Goal: Information Seeking & Learning: Learn about a topic

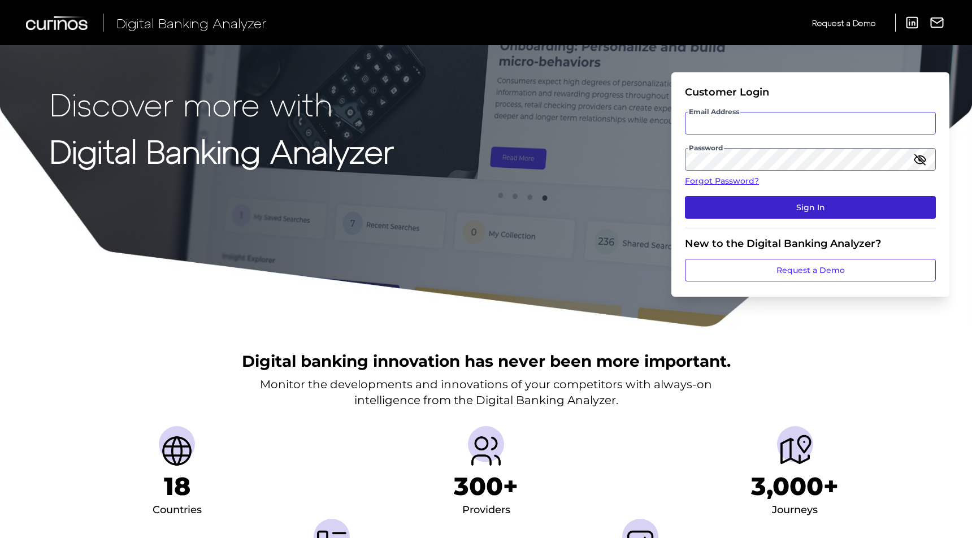
type input "[EMAIL_ADDRESS][DOMAIN_NAME]"
click at [806, 204] on button "Sign In" at bounding box center [810, 207] width 251 height 23
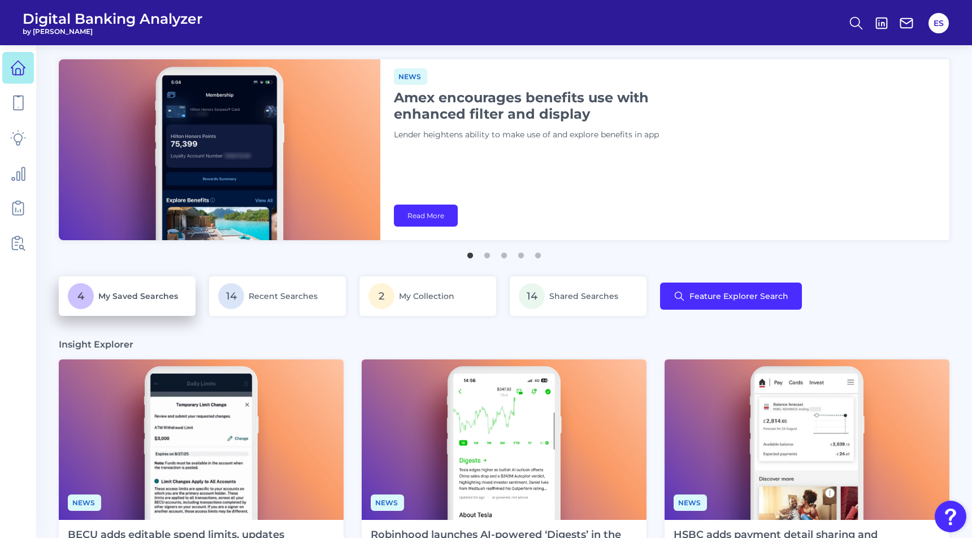
click at [141, 293] on span "My Saved Searches" at bounding box center [138, 296] width 80 height 10
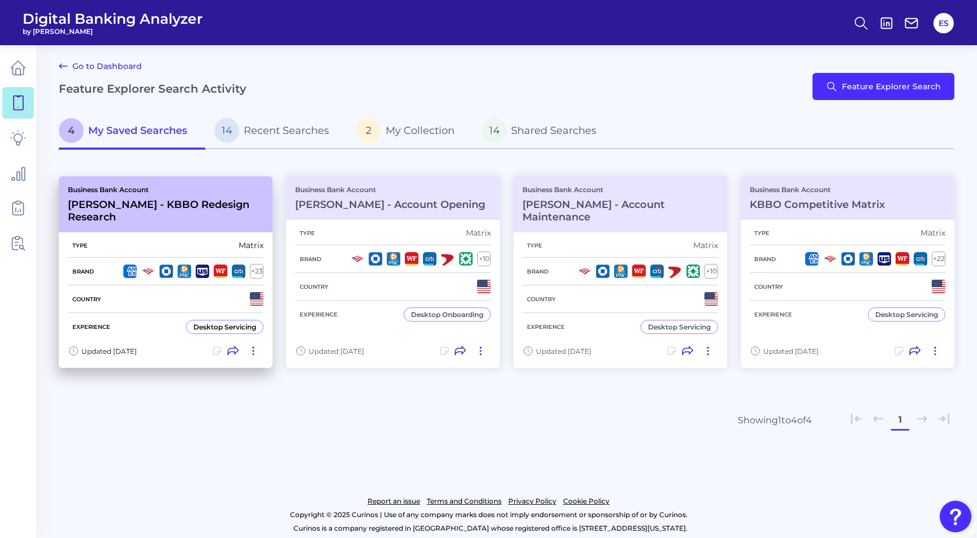
click at [167, 203] on h3 "[PERSON_NAME] - KBBO Redesign Research" at bounding box center [166, 210] width 196 height 25
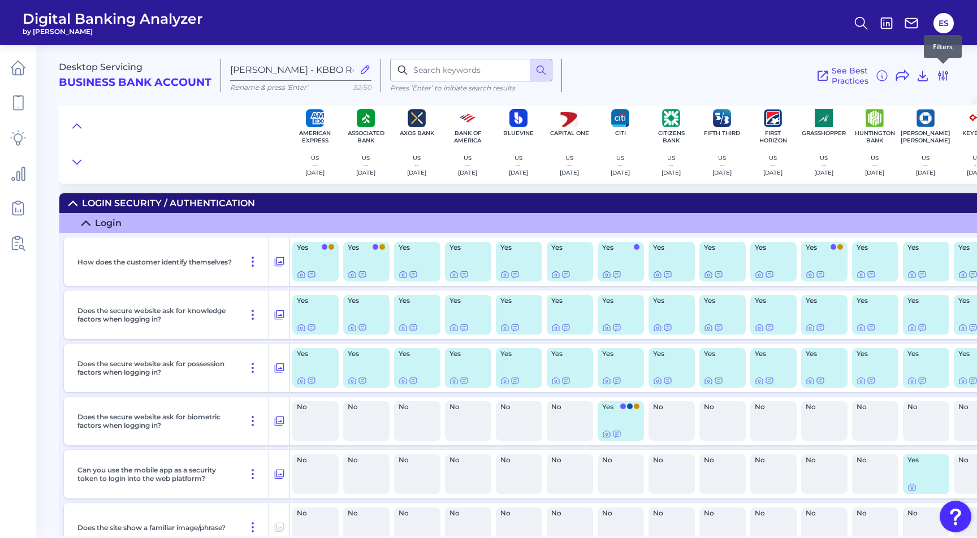
click at [943, 81] on icon at bounding box center [943, 76] width 14 height 14
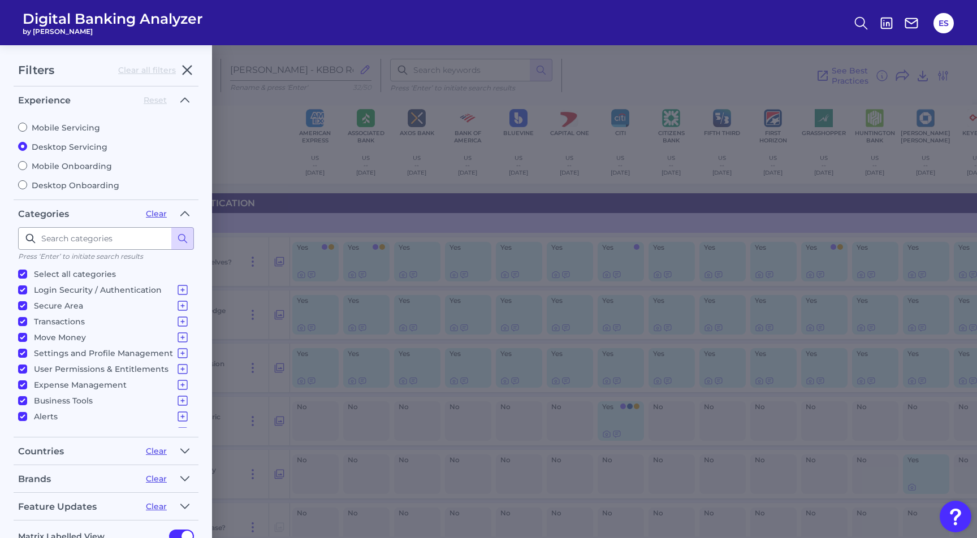
scroll to position [70, 0]
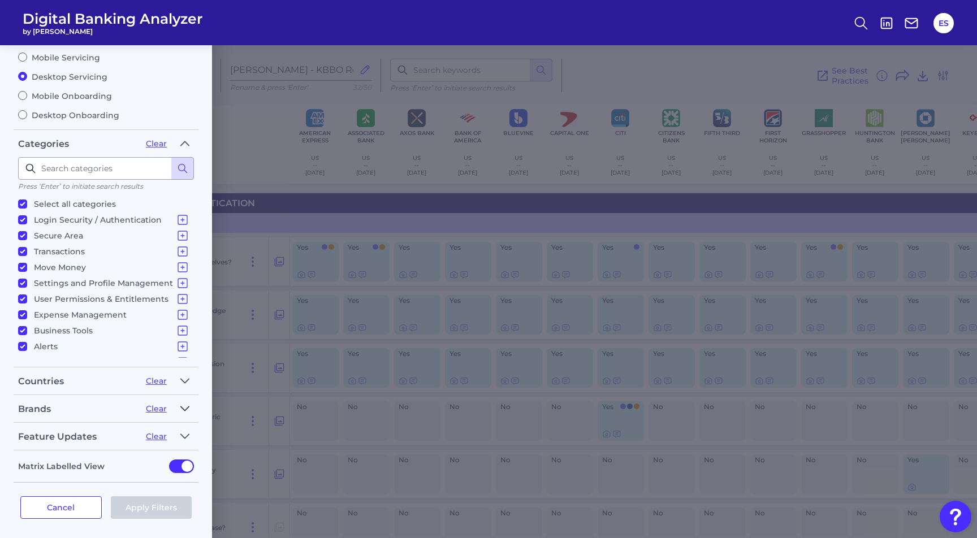
click at [184, 410] on icon "button" at bounding box center [184, 409] width 9 height 14
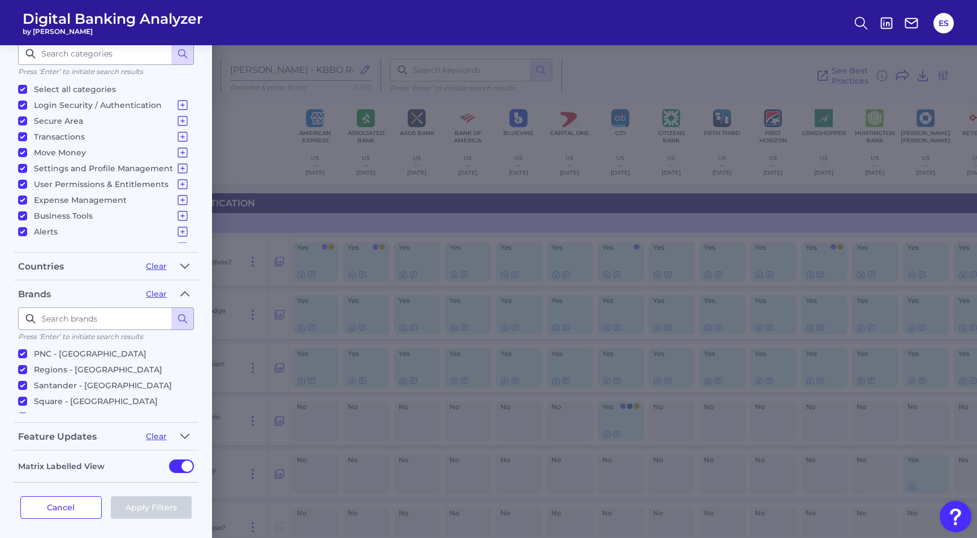
scroll to position [423, 0]
click at [75, 518] on div "Cancel Apply Filters" at bounding box center [106, 508] width 185 height 50
click at [67, 508] on button "Cancel" at bounding box center [60, 507] width 81 height 23
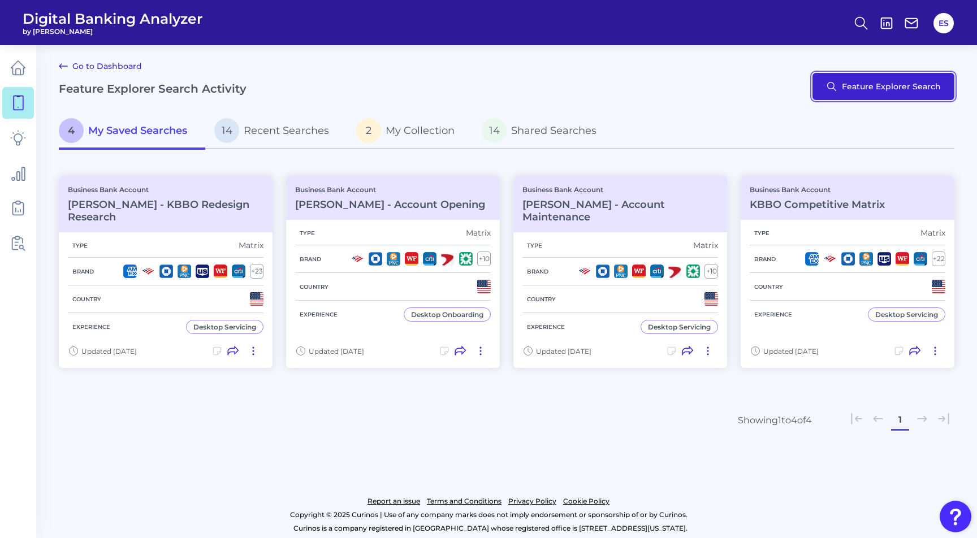
click at [876, 90] on button "Feature Explorer Search" at bounding box center [883, 86] width 142 height 27
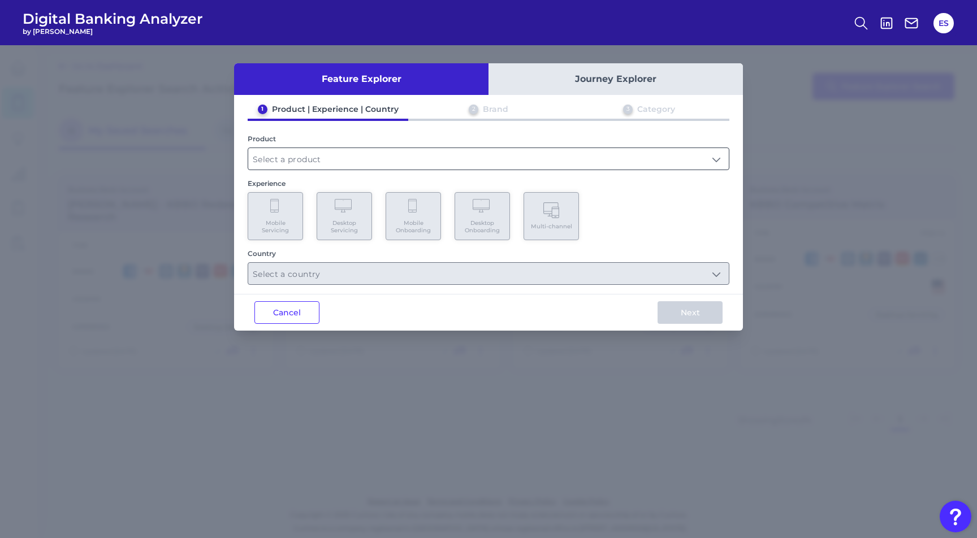
click at [292, 151] on input "text" at bounding box center [488, 158] width 481 height 21
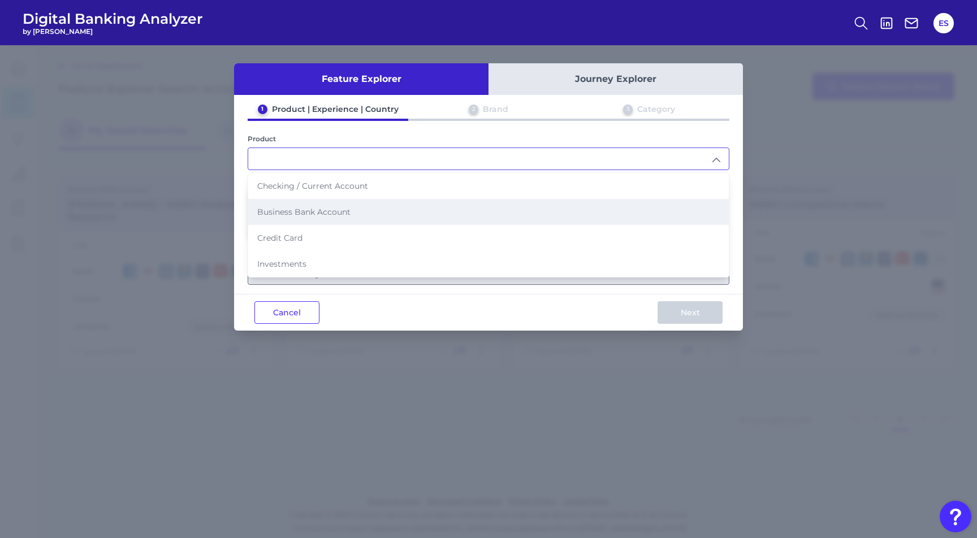
click at [291, 209] on span "Business Bank Account" at bounding box center [303, 212] width 93 height 10
type input "Business Bank Account"
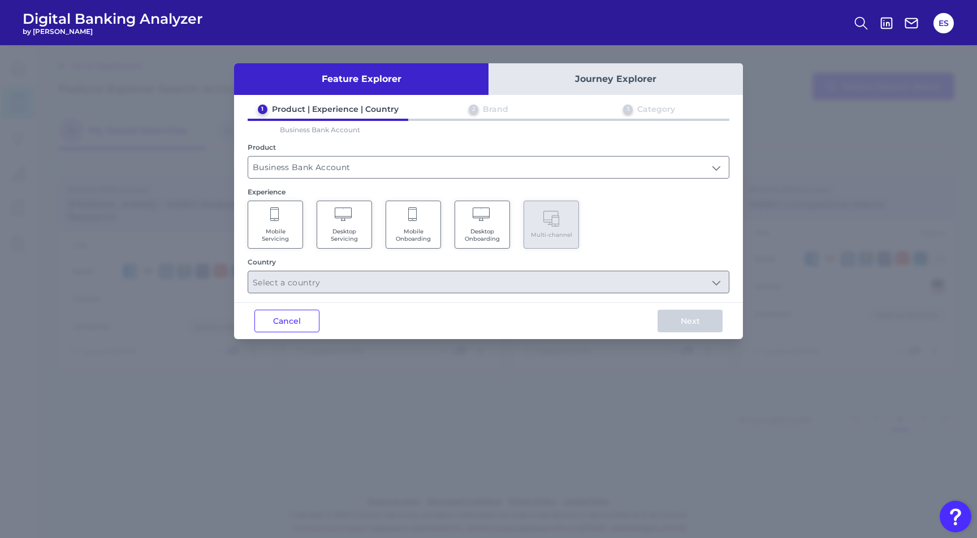
click at [347, 219] on icon at bounding box center [345, 215] width 20 height 16
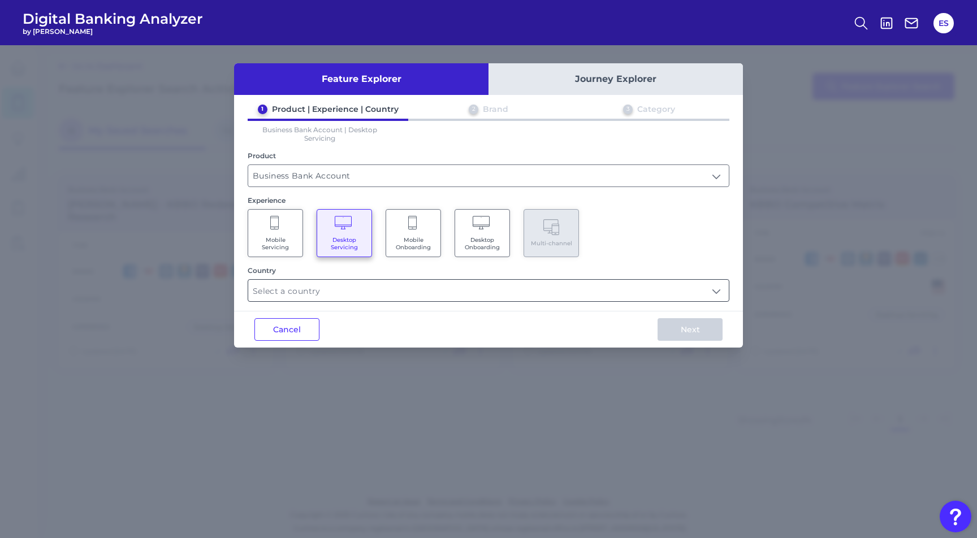
click at [337, 293] on input "text" at bounding box center [488, 290] width 481 height 21
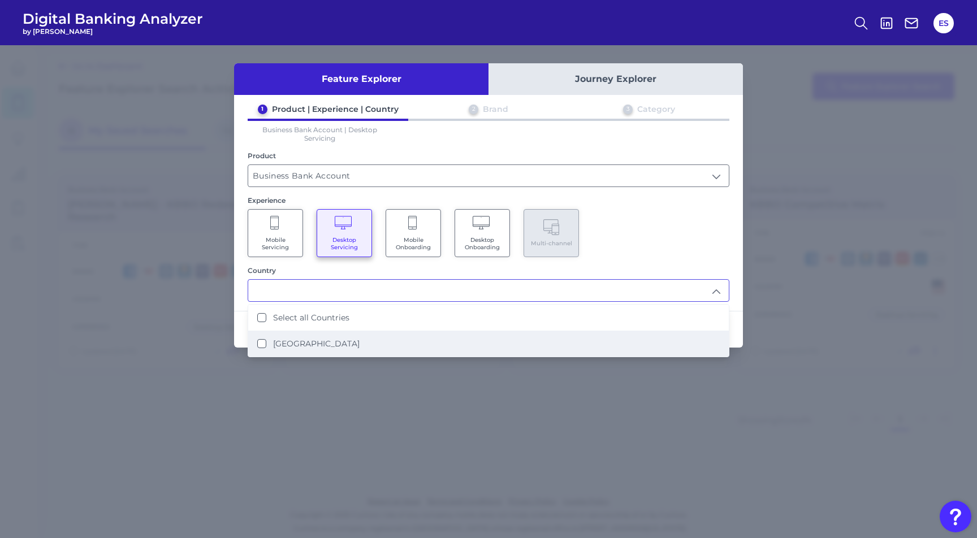
click at [292, 332] on li "[GEOGRAPHIC_DATA]" at bounding box center [488, 344] width 481 height 26
type input "Select all Countries"
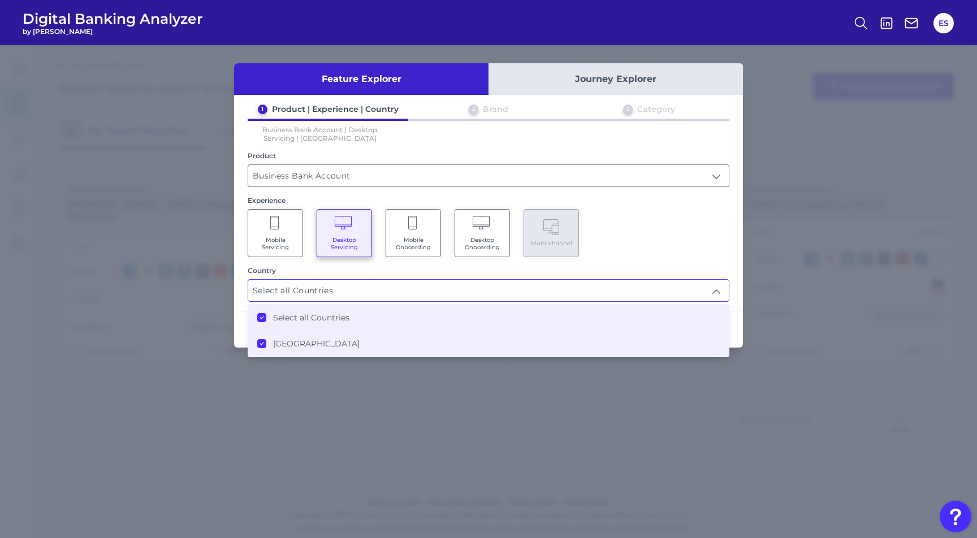
click at [624, 266] on div "Country" at bounding box center [489, 270] width 482 height 8
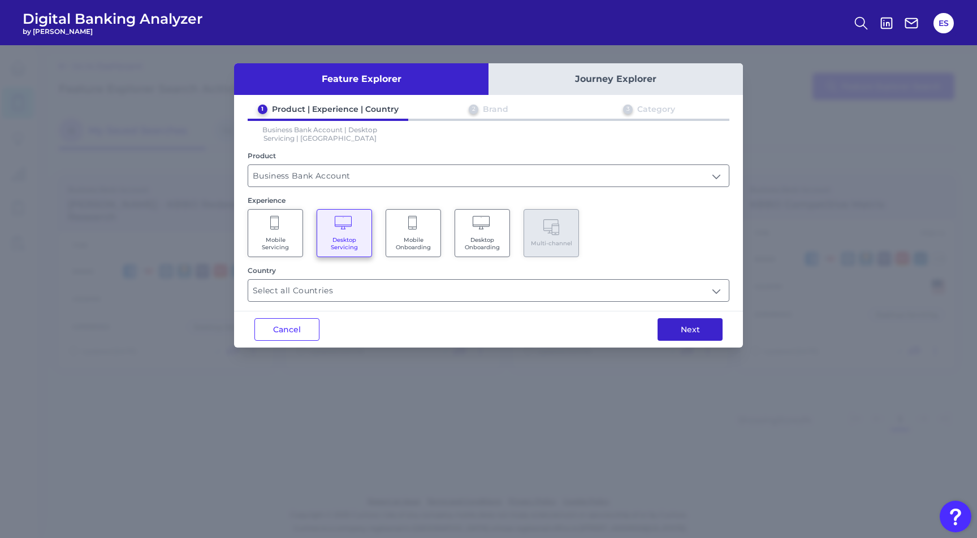
click at [698, 325] on button "Next" at bounding box center [690, 329] width 65 height 23
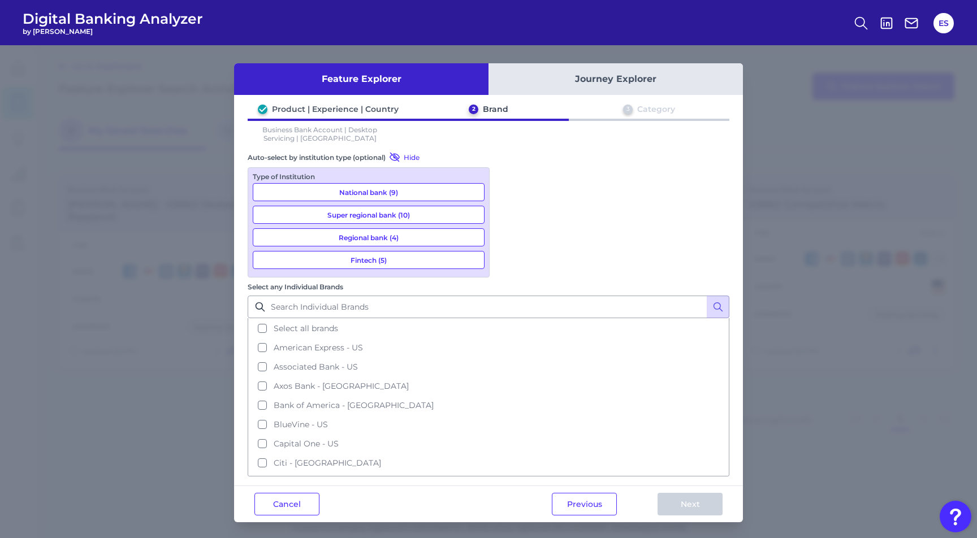
click at [382, 257] on button "Fintech (5)" at bounding box center [369, 260] width 232 height 18
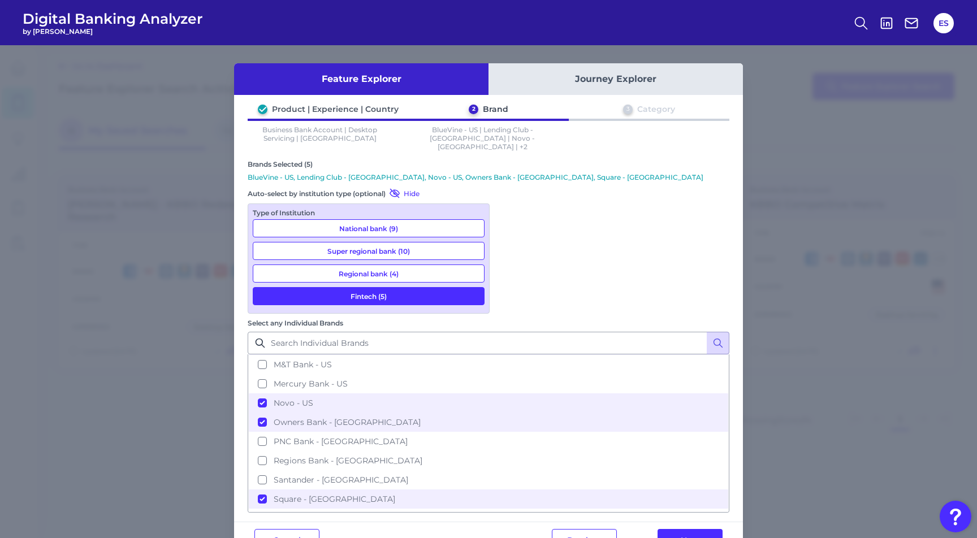
scroll to position [422, 0]
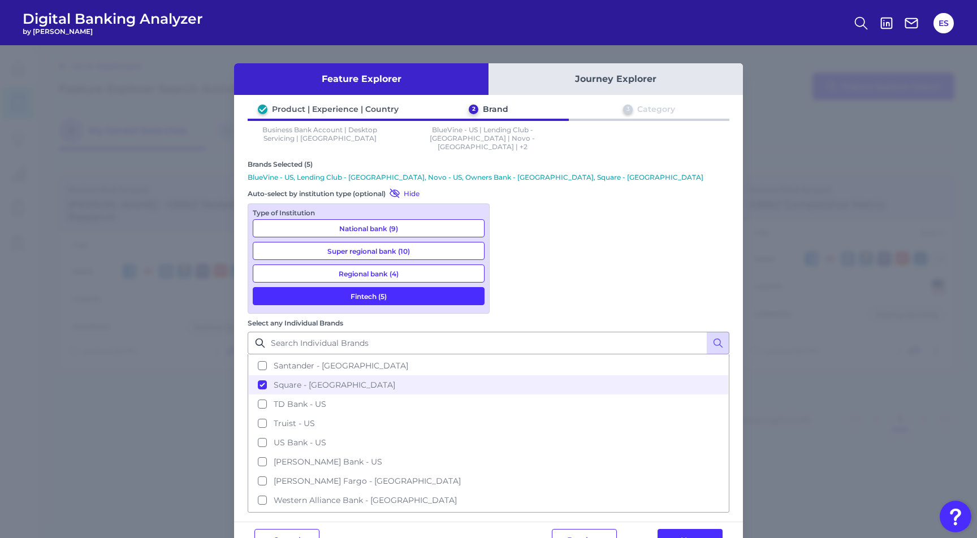
click at [379, 287] on button "Fintech (5)" at bounding box center [369, 296] width 232 height 18
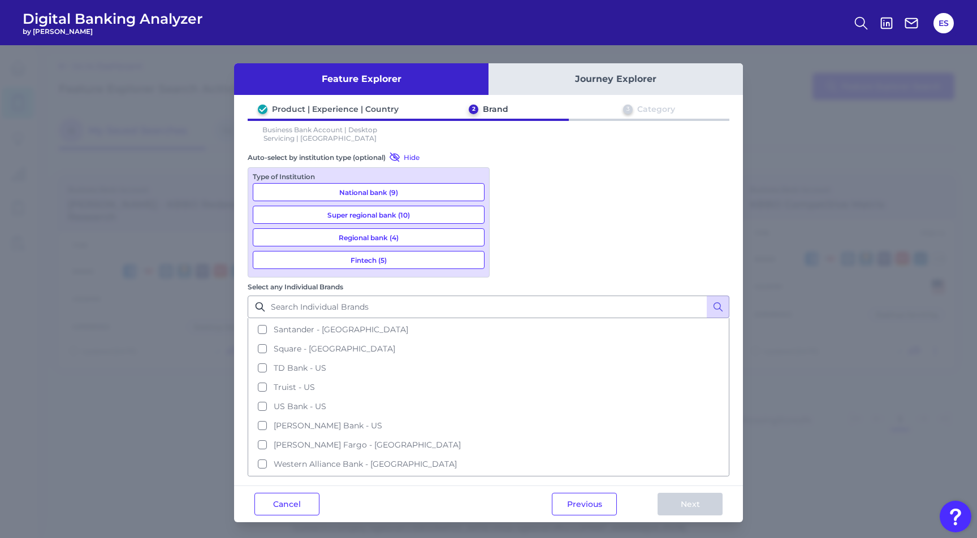
click at [380, 187] on button "National bank (9)" at bounding box center [369, 192] width 232 height 18
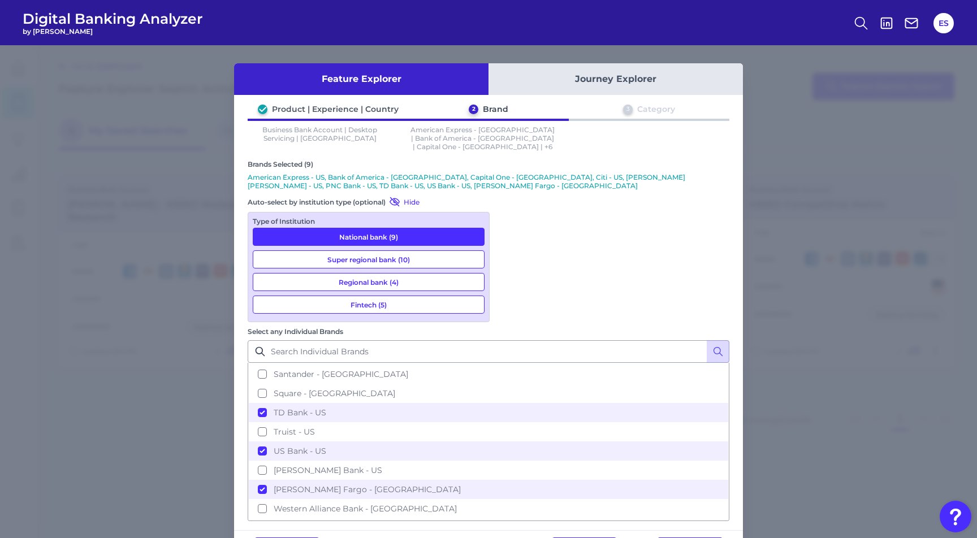
click at [395, 232] on button "National bank (9)" at bounding box center [369, 237] width 232 height 18
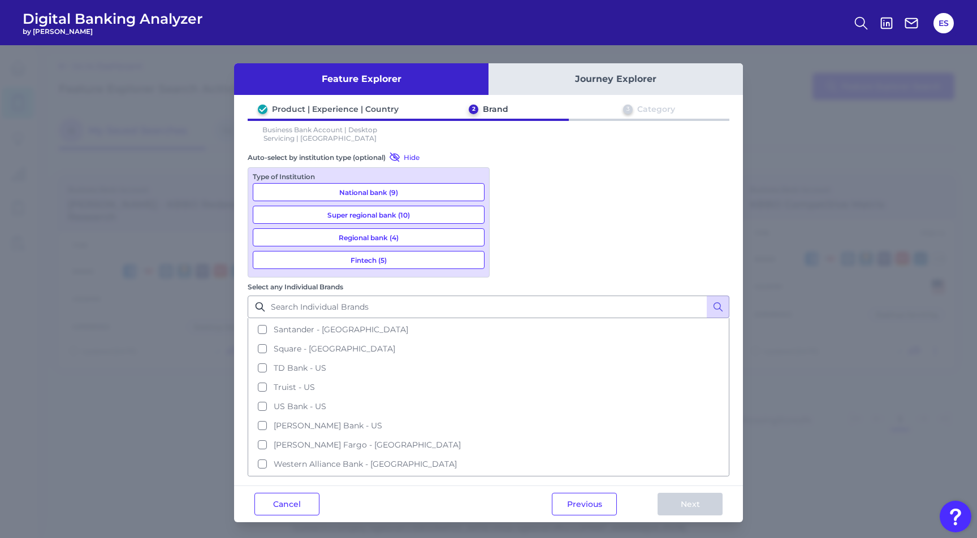
click at [397, 233] on button "Regional bank (4)" at bounding box center [369, 237] width 232 height 18
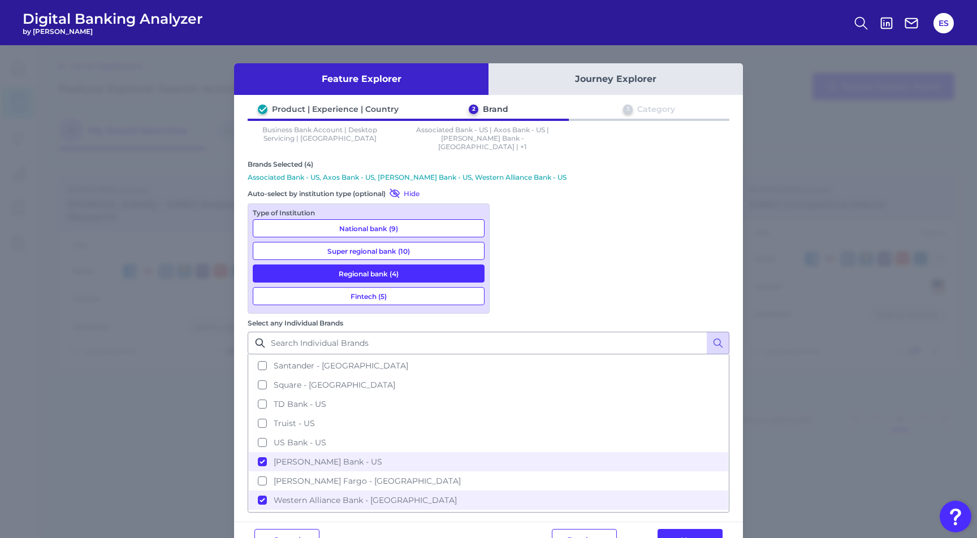
click at [418, 265] on button "Regional bank (4)" at bounding box center [369, 274] width 232 height 18
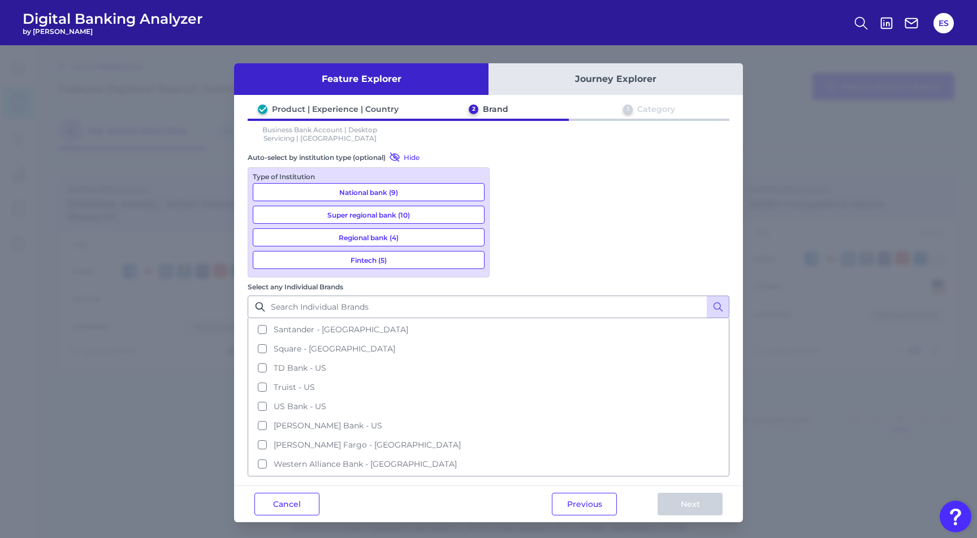
click at [433, 211] on button "Super regional bank (10)" at bounding box center [369, 215] width 232 height 18
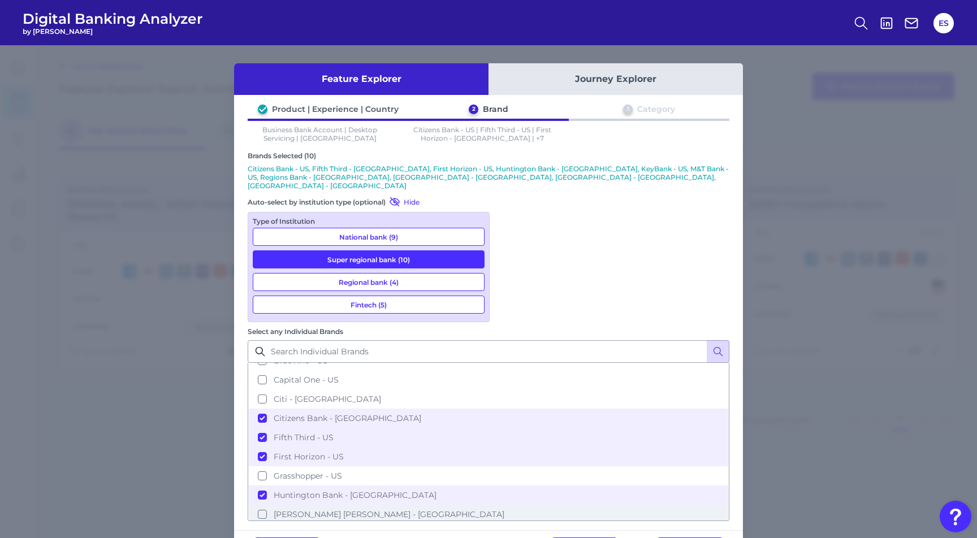
scroll to position [107, 0]
click at [421, 250] on button "Super regional bank (10)" at bounding box center [369, 259] width 232 height 18
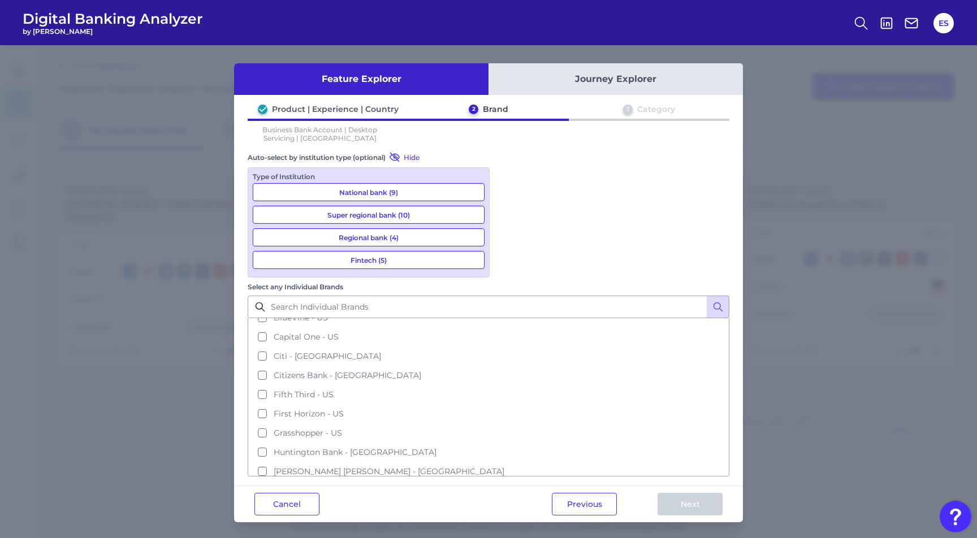
click at [406, 235] on button "Regional bank (4)" at bounding box center [369, 237] width 232 height 18
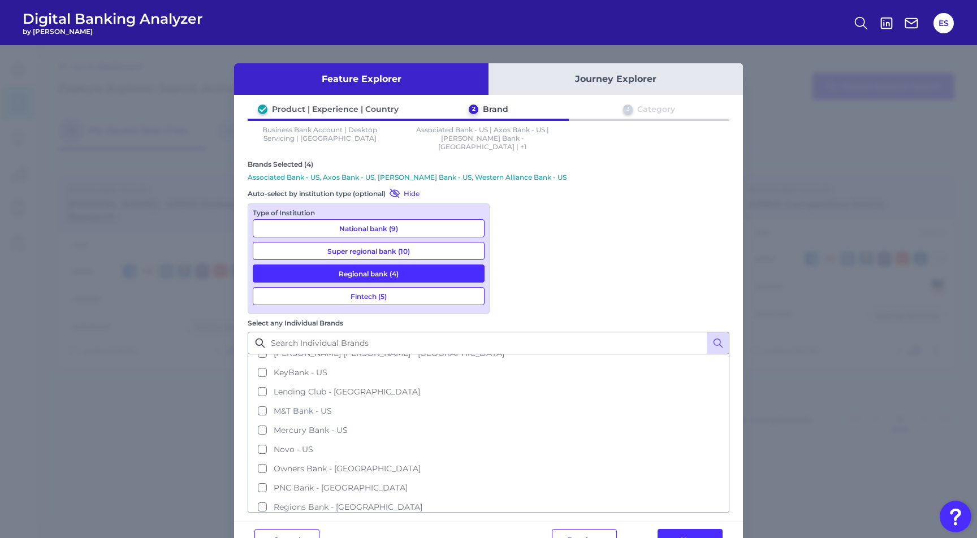
scroll to position [263, 0]
click at [396, 265] on button "Regional bank (4)" at bounding box center [369, 274] width 232 height 18
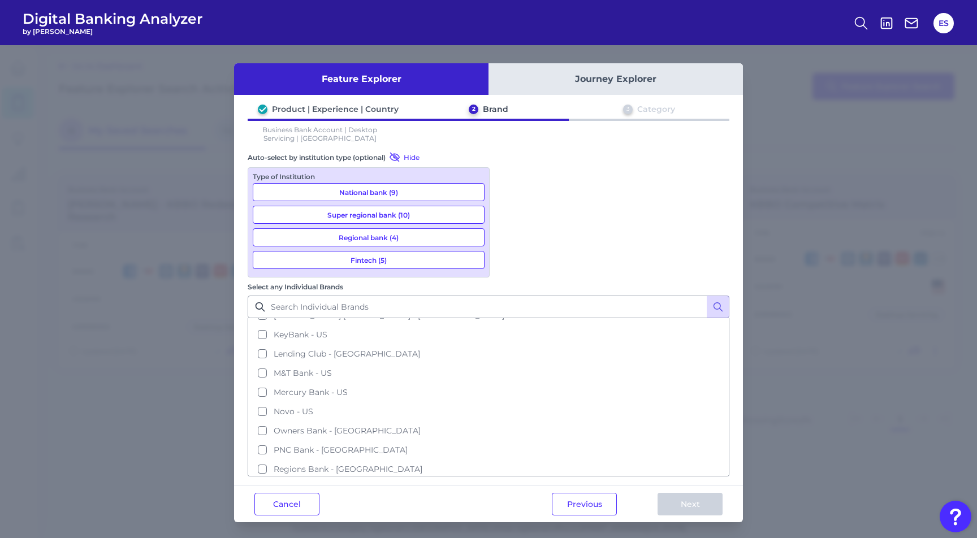
click at [393, 259] on button "Fintech (5)" at bounding box center [369, 260] width 232 height 18
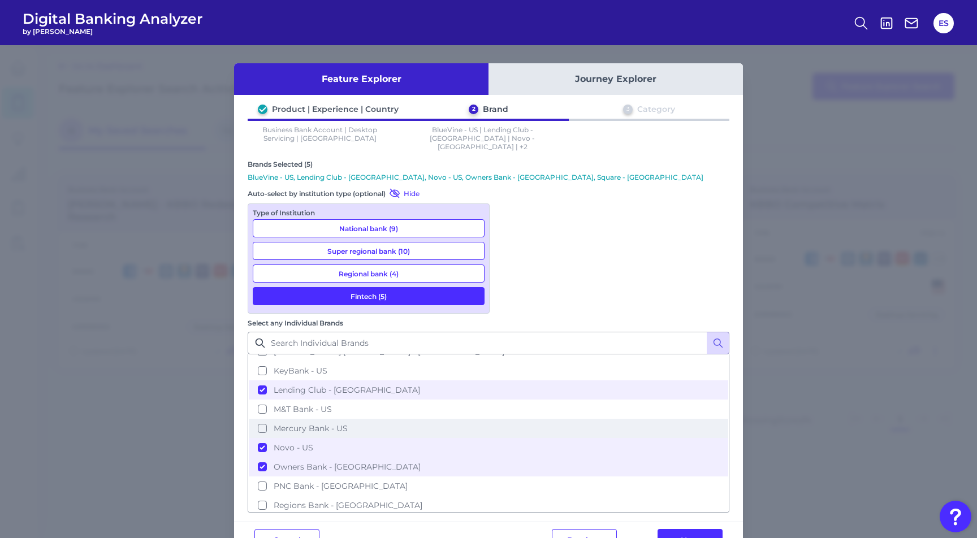
scroll to position [266, 0]
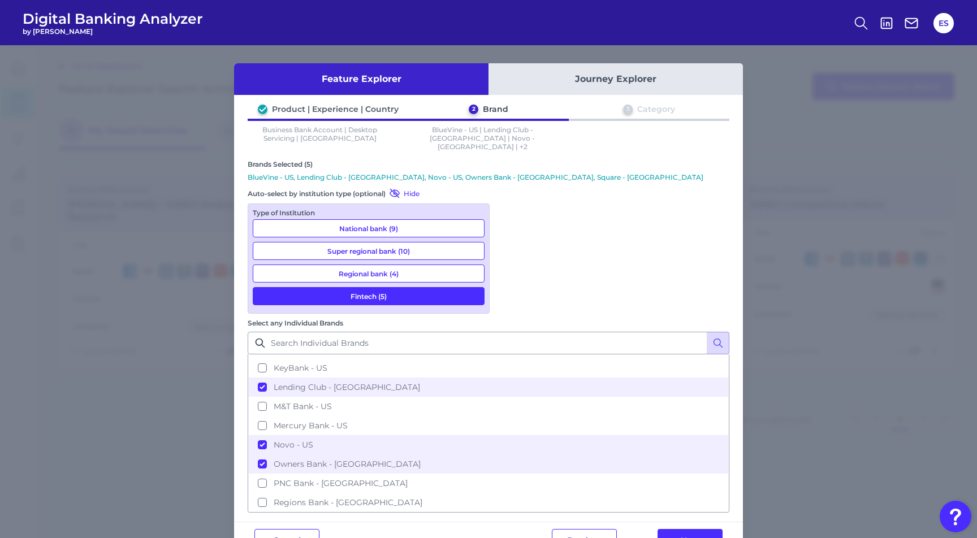
click at [381, 292] on button "Fintech (5)" at bounding box center [369, 296] width 232 height 18
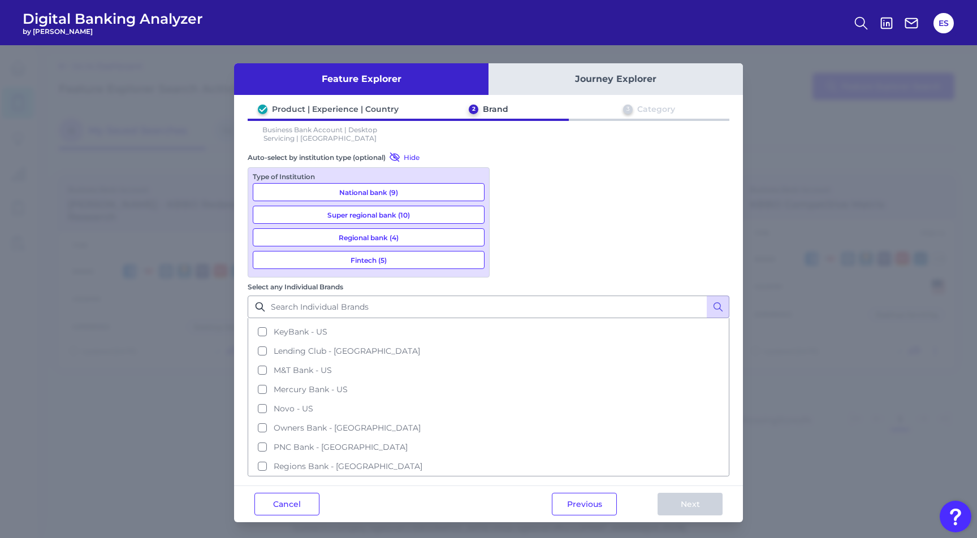
click at [427, 191] on button "National bank (9)" at bounding box center [369, 192] width 232 height 18
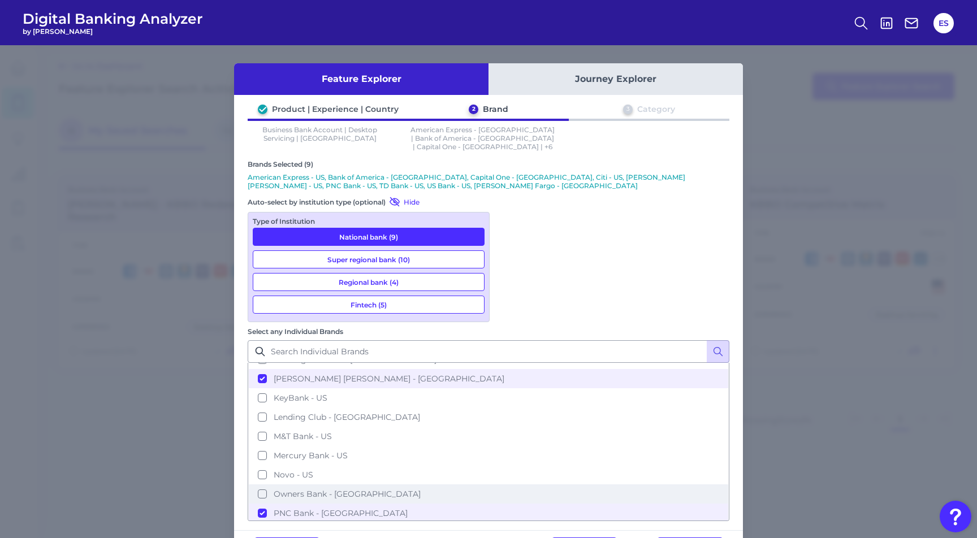
scroll to position [243, 0]
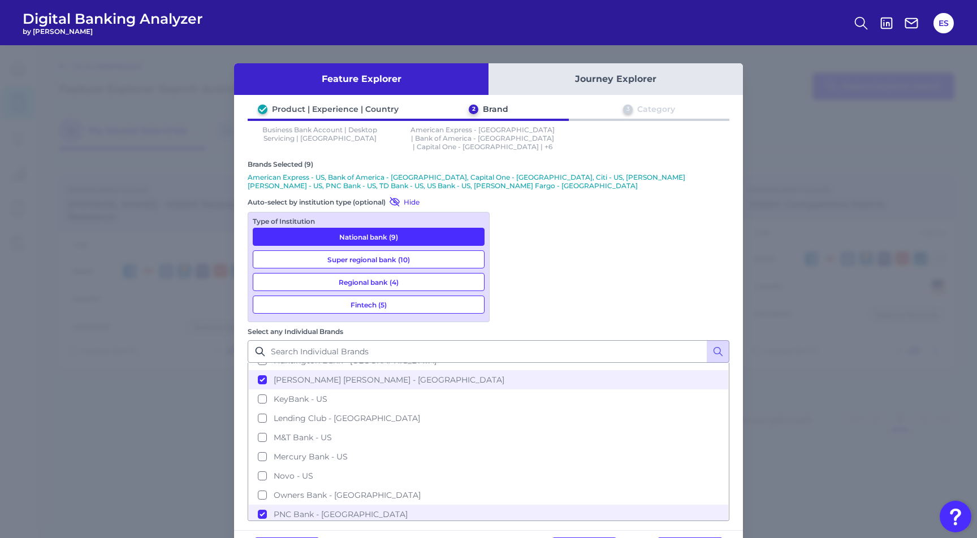
click at [412, 228] on button "National bank (9)" at bounding box center [369, 237] width 232 height 18
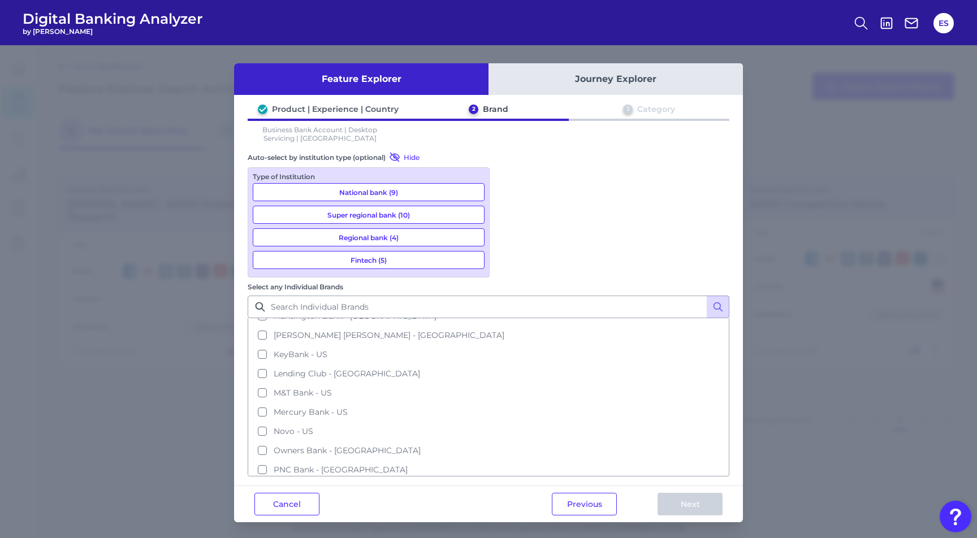
click at [406, 214] on button "Super regional bank (10)" at bounding box center [369, 215] width 232 height 18
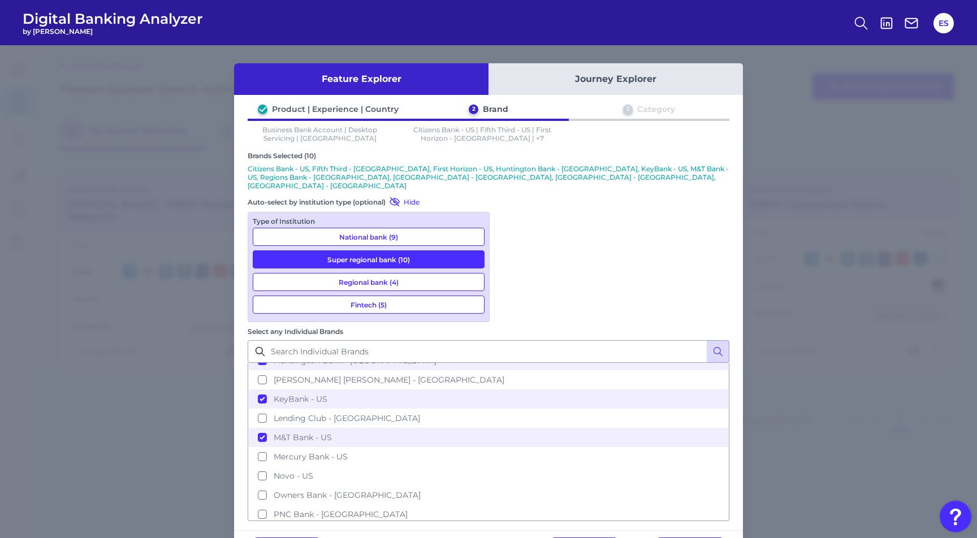
click at [392, 250] on button "Super regional bank (10)" at bounding box center [369, 259] width 232 height 18
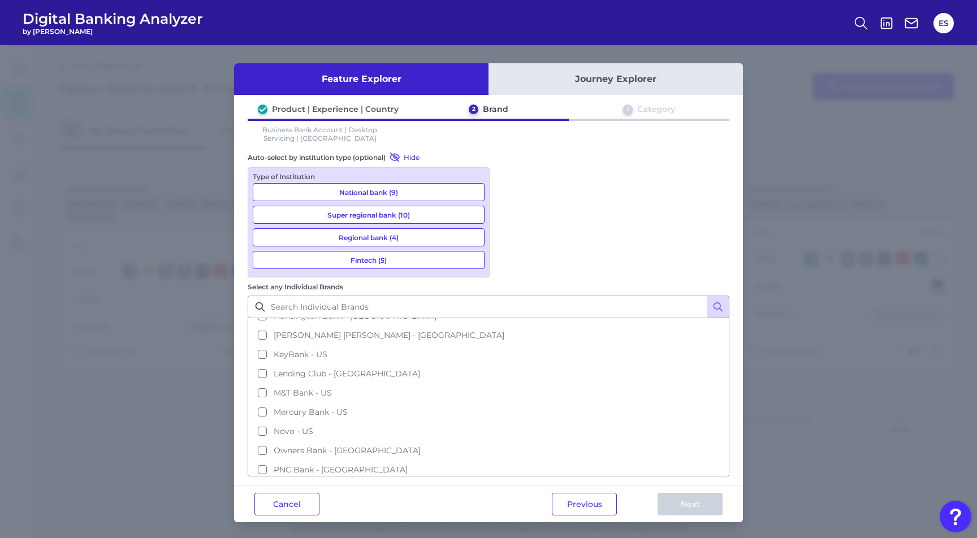
click at [386, 235] on button "Regional bank (4)" at bounding box center [369, 237] width 232 height 18
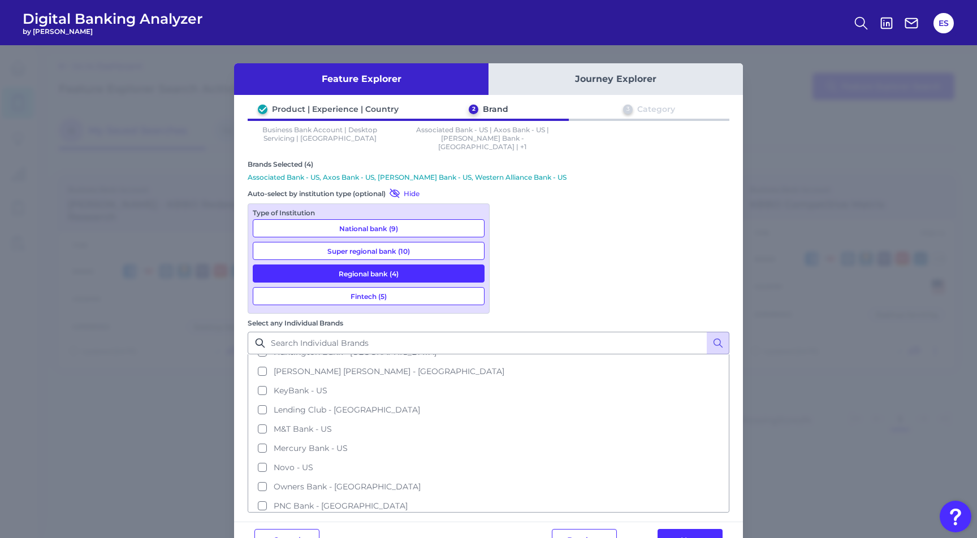
click at [389, 243] on button "Super regional bank (10)" at bounding box center [369, 251] width 232 height 18
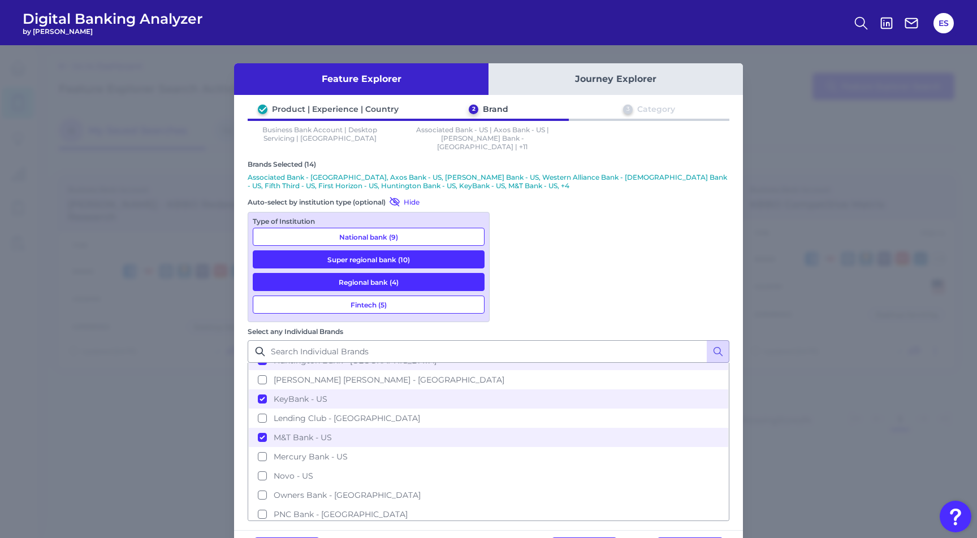
click at [388, 254] on button "Super regional bank (10)" at bounding box center [369, 259] width 232 height 18
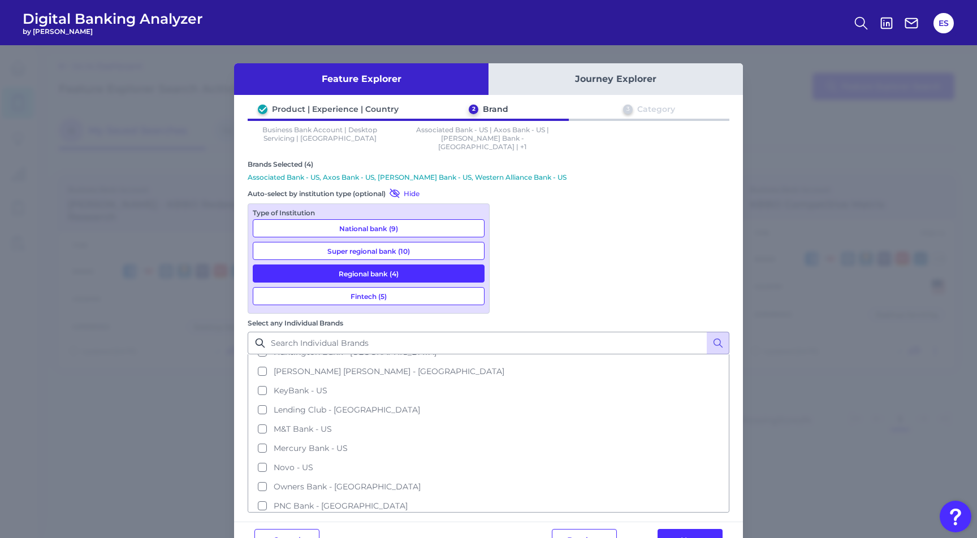
click at [386, 265] on button "Regional bank (4)" at bounding box center [369, 274] width 232 height 18
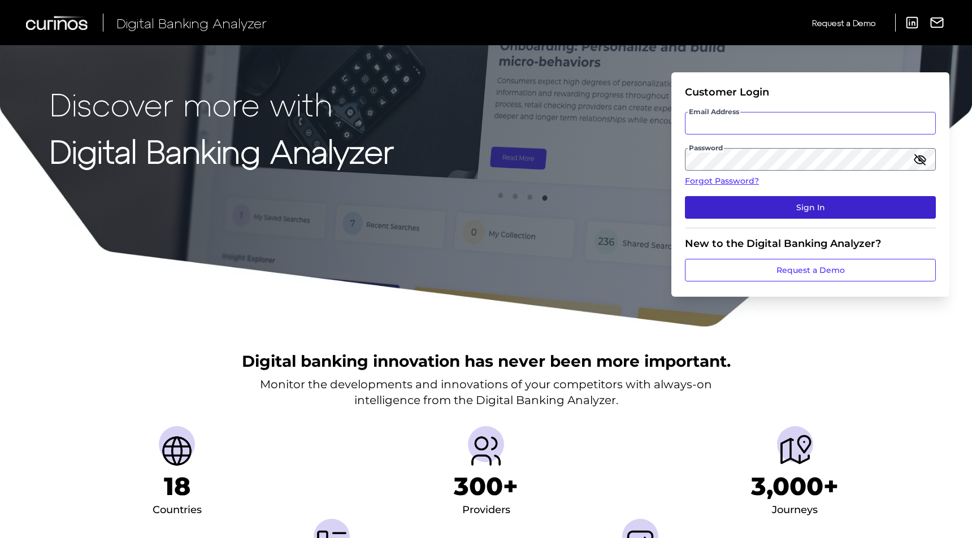
type input "[EMAIL_ADDRESS][DOMAIN_NAME]"
click at [788, 207] on button "Sign In" at bounding box center [810, 207] width 251 height 23
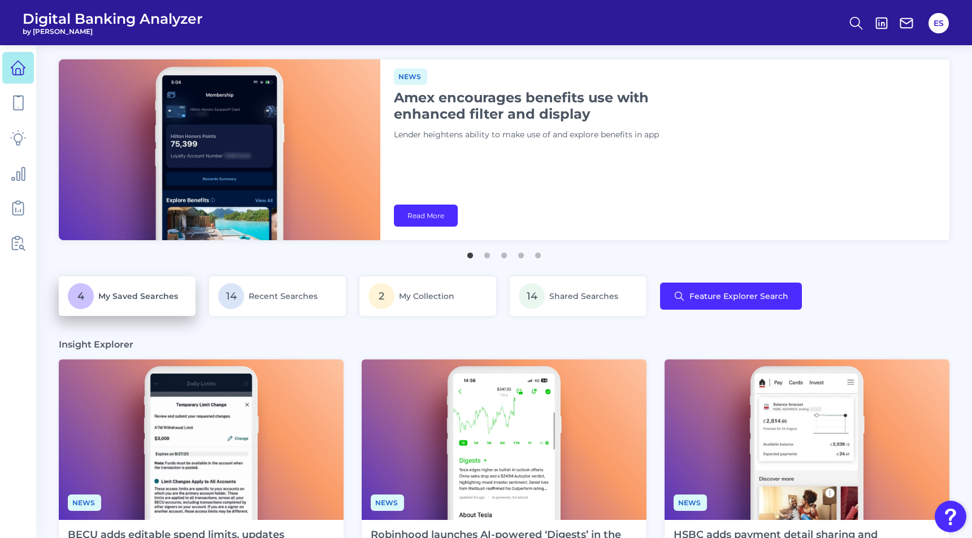
click at [130, 296] on span "My Saved Searches" at bounding box center [138, 296] width 80 height 10
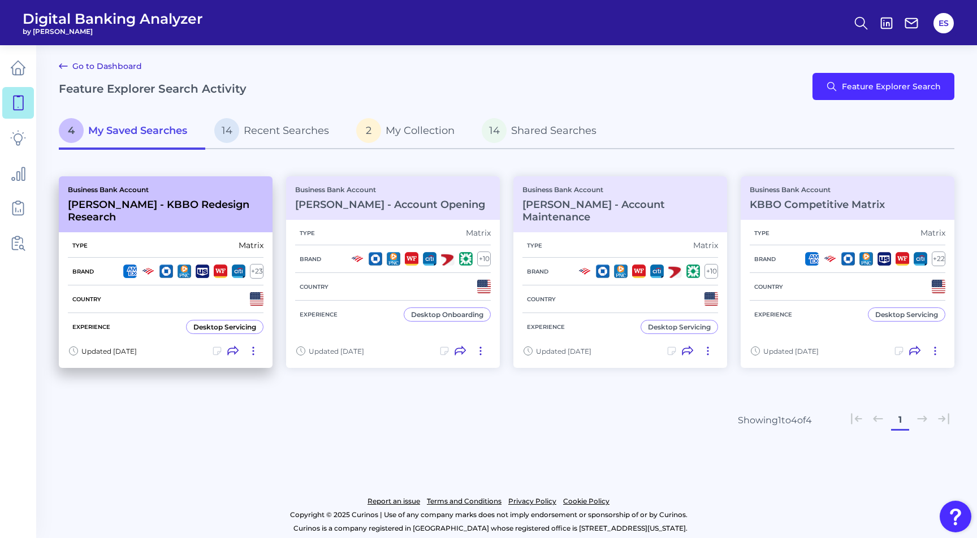
click at [177, 207] on h3 "[PERSON_NAME] - KBBO Redesign Research" at bounding box center [166, 210] width 196 height 25
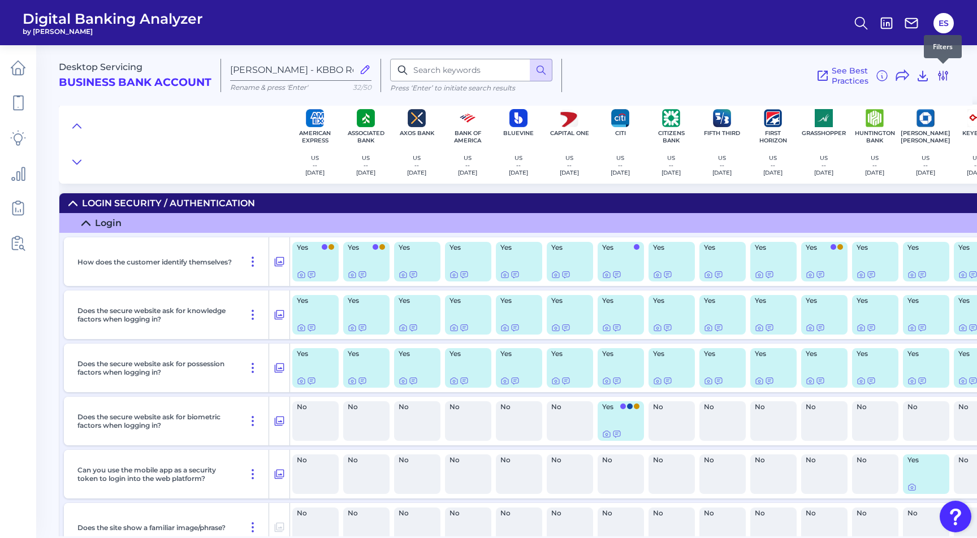
click at [940, 76] on icon at bounding box center [943, 76] width 14 height 14
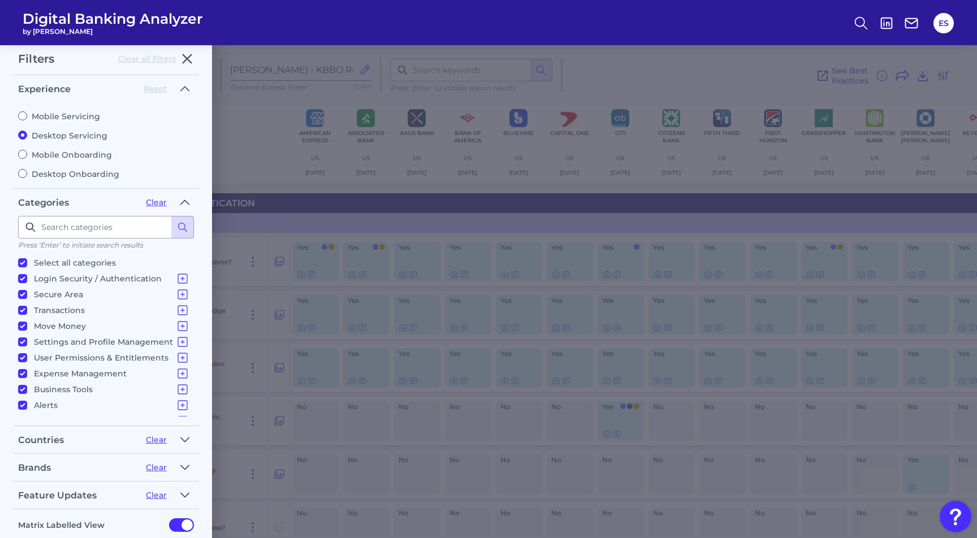
scroll to position [70, 0]
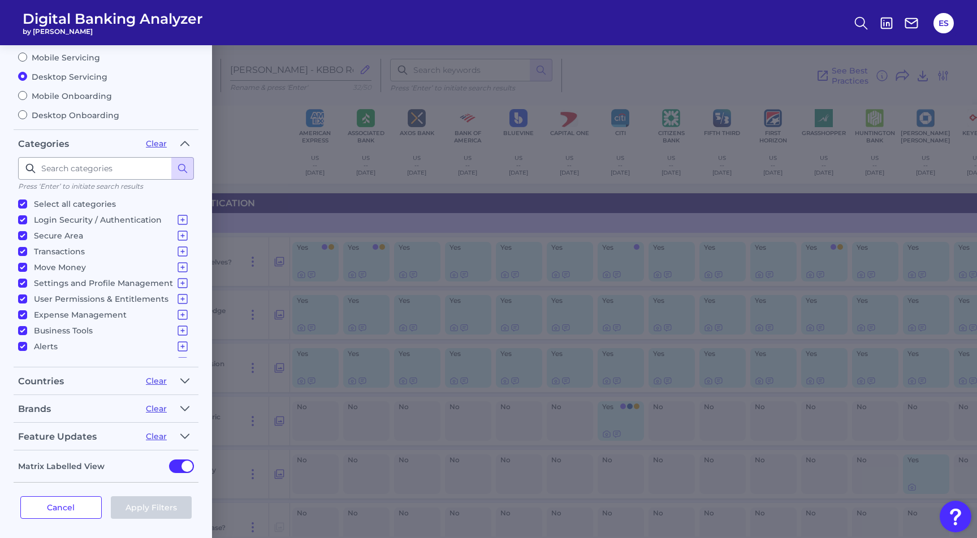
click at [274, 97] on div "Filters Clear all filters Experience Reset Mobile Servicing Desktop Servicing M…" at bounding box center [488, 291] width 977 height 493
click at [76, 496] on button "Cancel" at bounding box center [60, 507] width 81 height 23
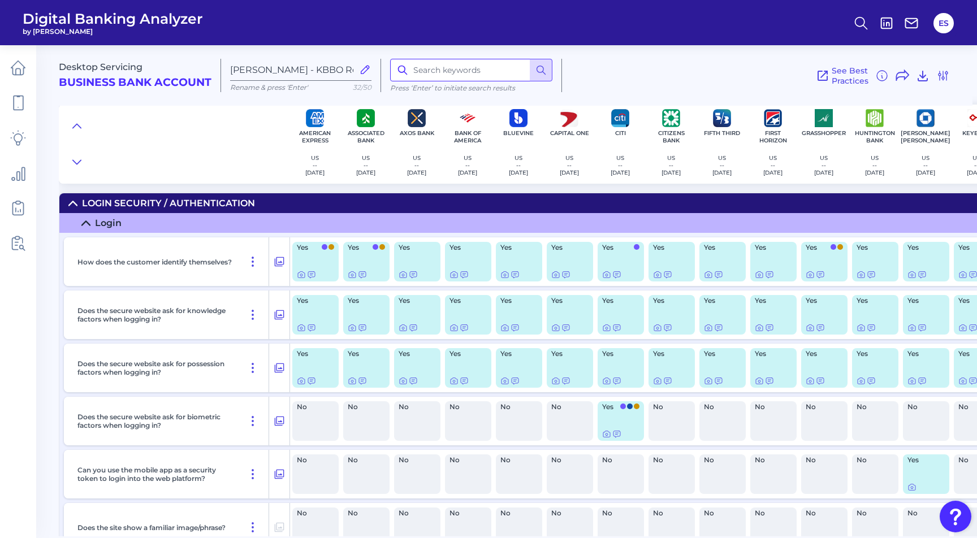
click at [465, 65] on input at bounding box center [471, 70] width 162 height 23
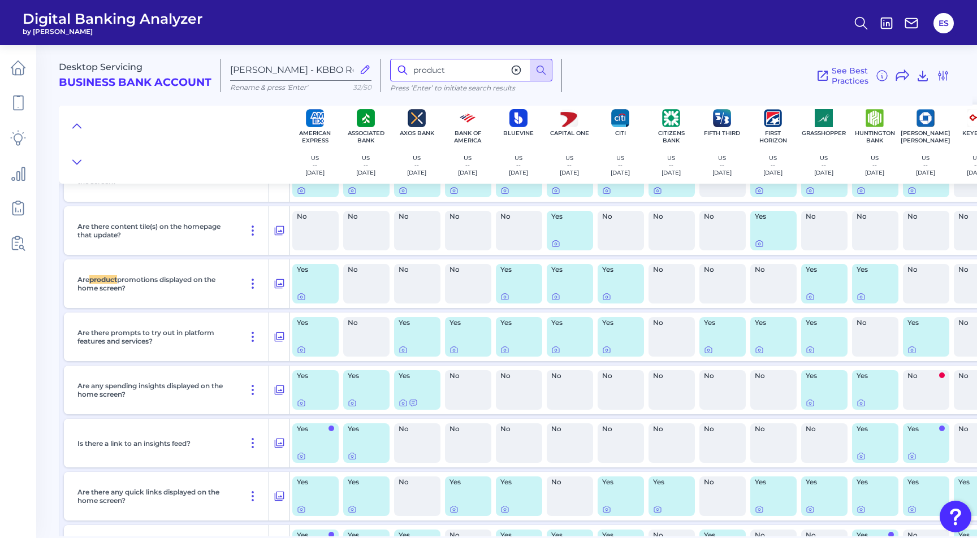
scroll to position [779, 0]
click at [251, 337] on icon at bounding box center [253, 337] width 14 height 14
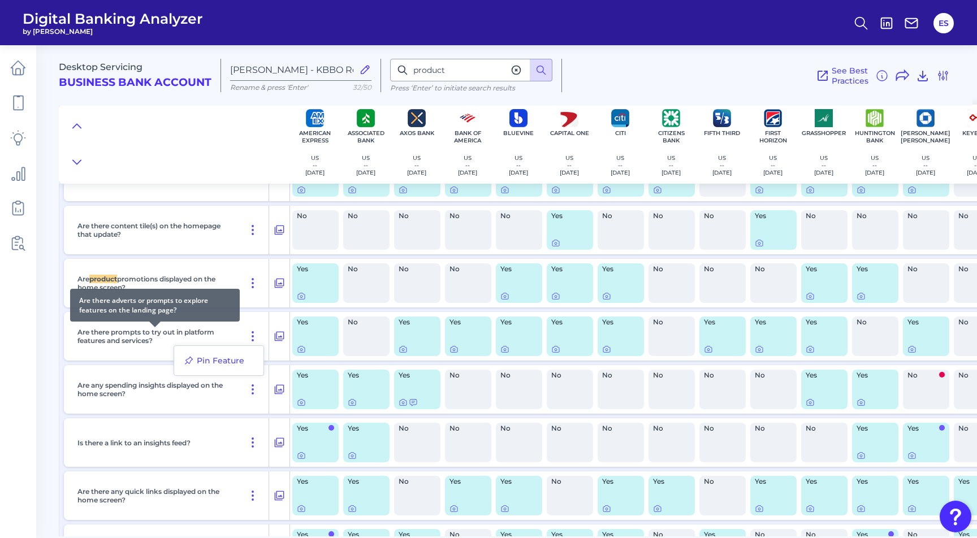
click at [219, 334] on p "Are there prompts to try out in platform features and services?" at bounding box center [154, 336] width 155 height 17
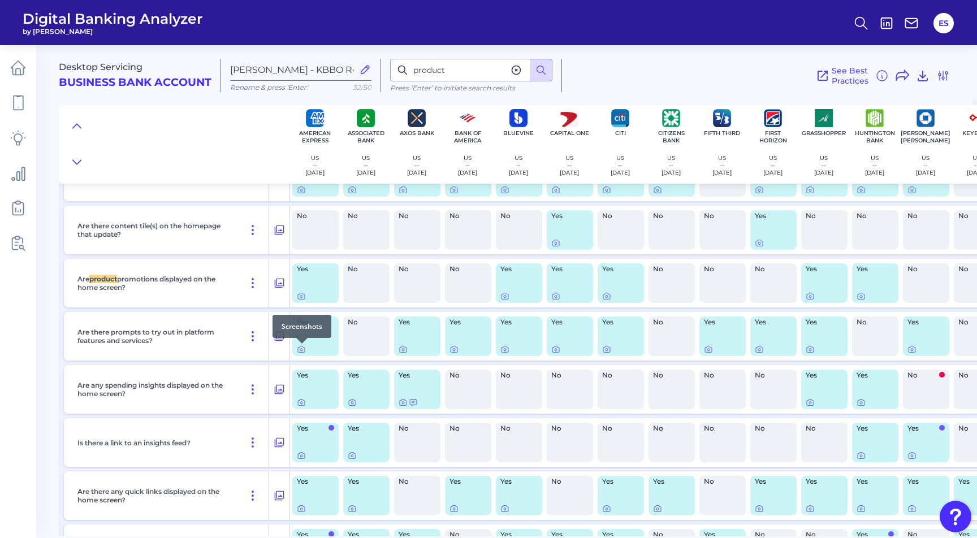
click at [302, 348] on div at bounding box center [301, 343] width 11 height 11
click at [301, 353] on icon at bounding box center [301, 350] width 7 height 6
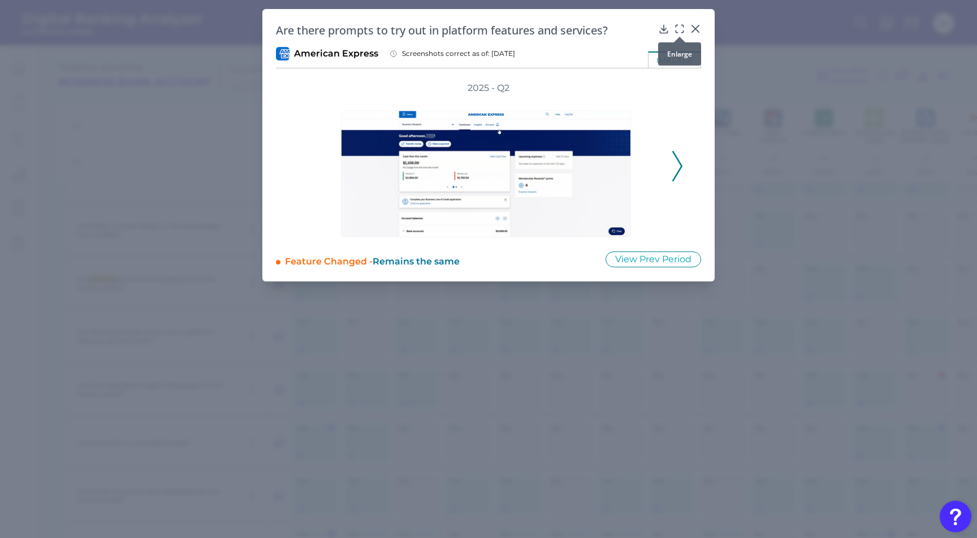
click at [681, 28] on icon at bounding box center [679, 28] width 11 height 11
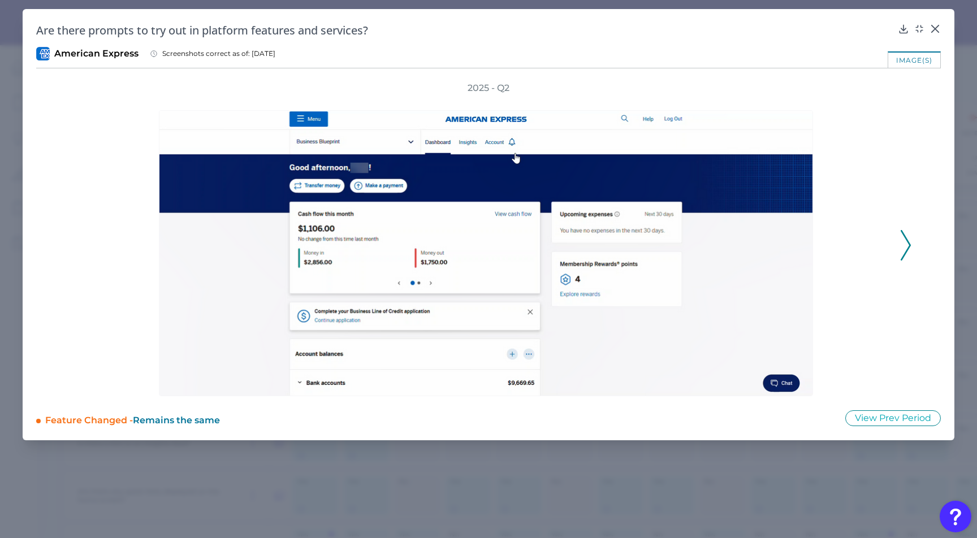
click at [911, 239] on div "2025 - Q2" at bounding box center [488, 239] width 905 height 314
click at [903, 249] on icon at bounding box center [906, 245] width 10 height 31
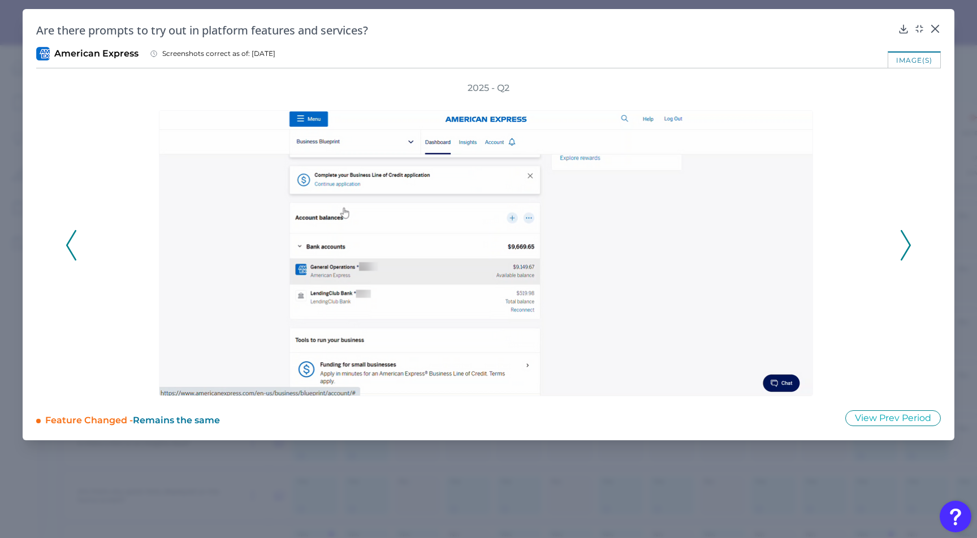
click at [906, 249] on icon at bounding box center [906, 245] width 10 height 31
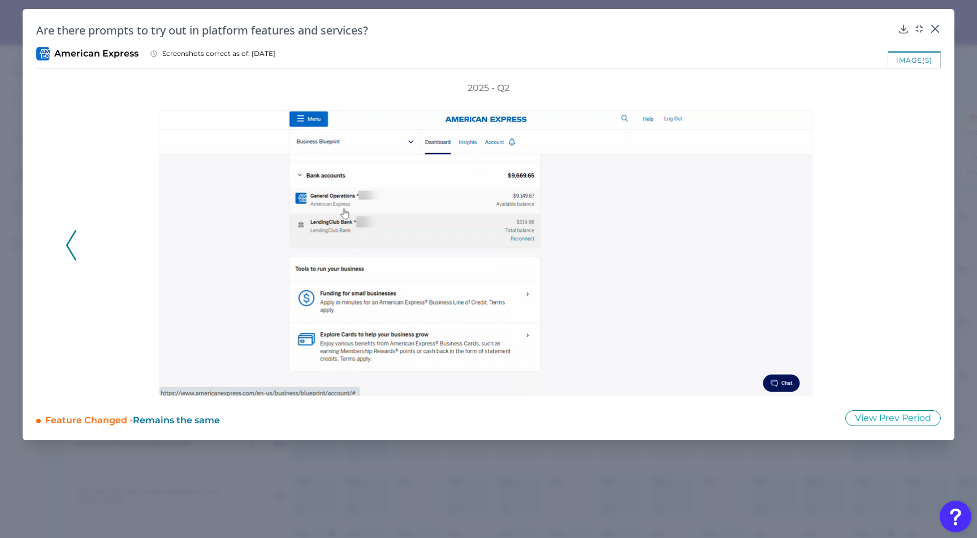
click at [906, 249] on div "2025 - Q2" at bounding box center [489, 239] width 846 height 314
click at [67, 245] on icon at bounding box center [71, 245] width 10 height 31
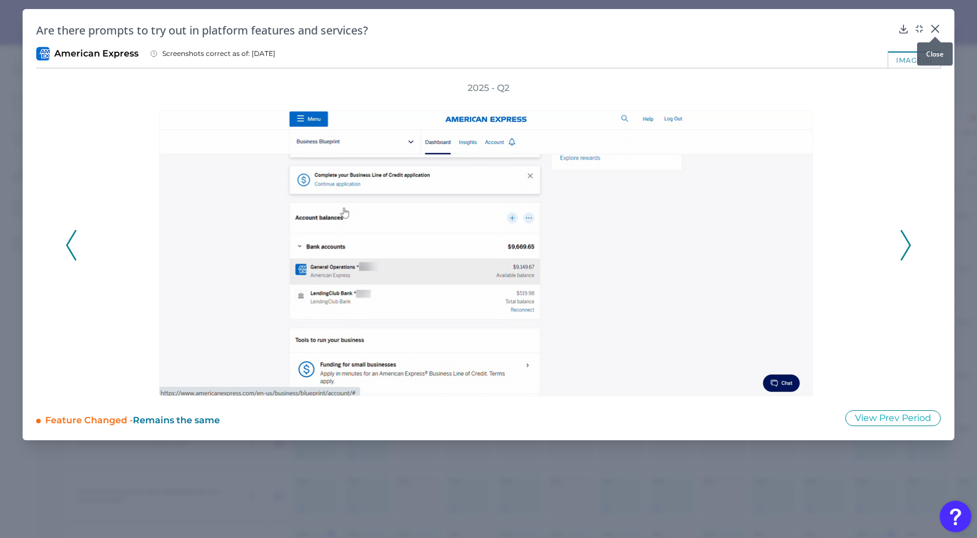
click at [933, 32] on div at bounding box center [934, 36] width 11 height 11
click at [936, 27] on icon at bounding box center [935, 28] width 7 height 7
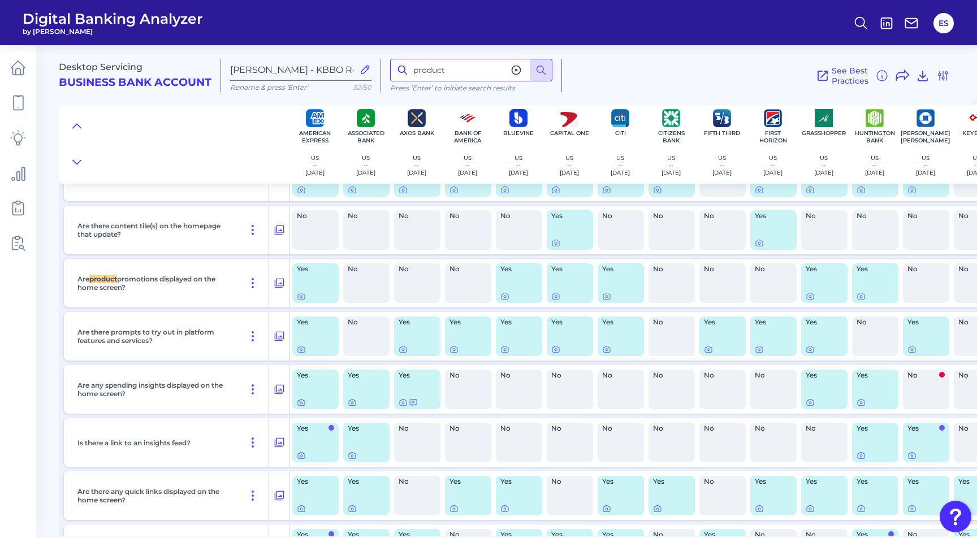
click at [469, 72] on input "product" at bounding box center [471, 70] width 162 height 23
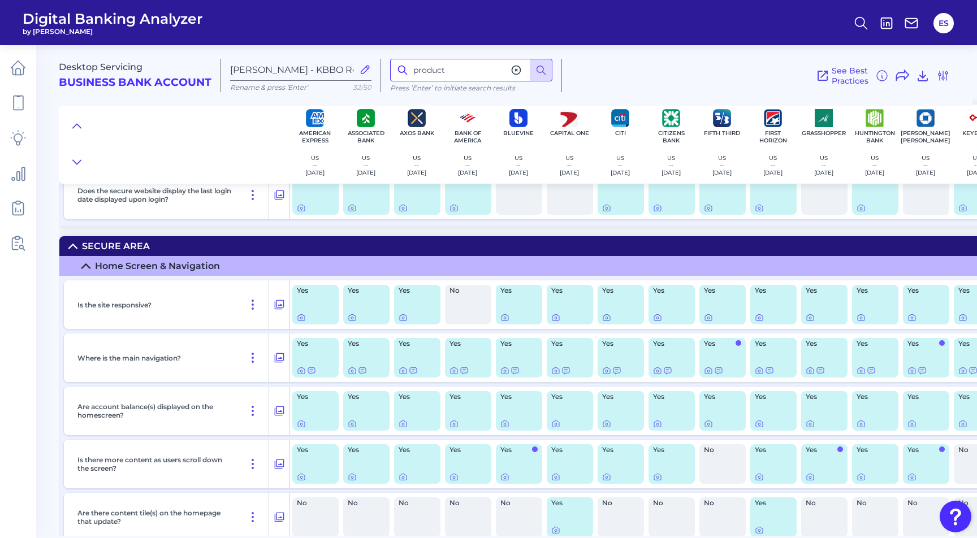
scroll to position [0, 0]
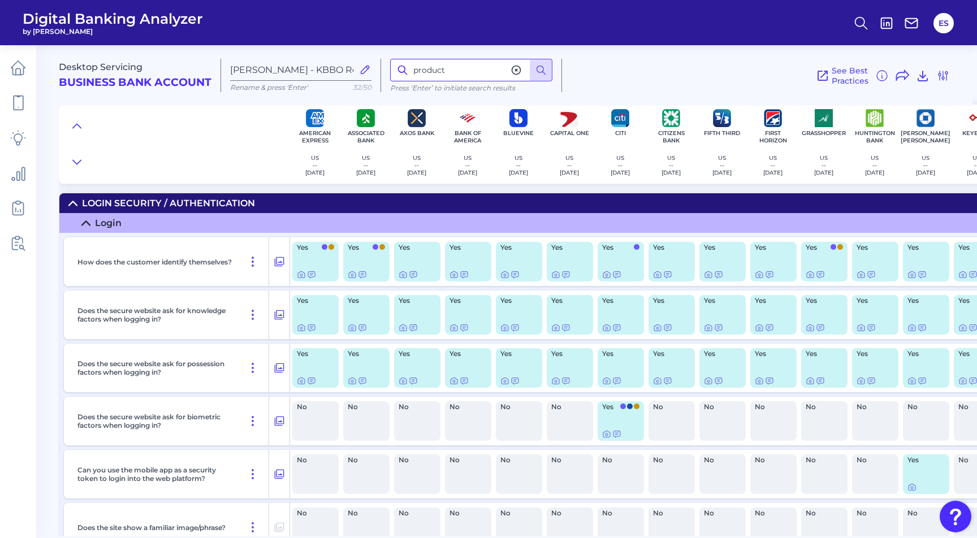
drag, startPoint x: 465, startPoint y: 70, endPoint x: 356, endPoint y: 55, distance: 110.0
click at [356, 55] on div "Desktop Servicing Business Bank Account Sarah G - KBBO Redesign Research Rename…" at bounding box center [516, 71] width 914 height 70
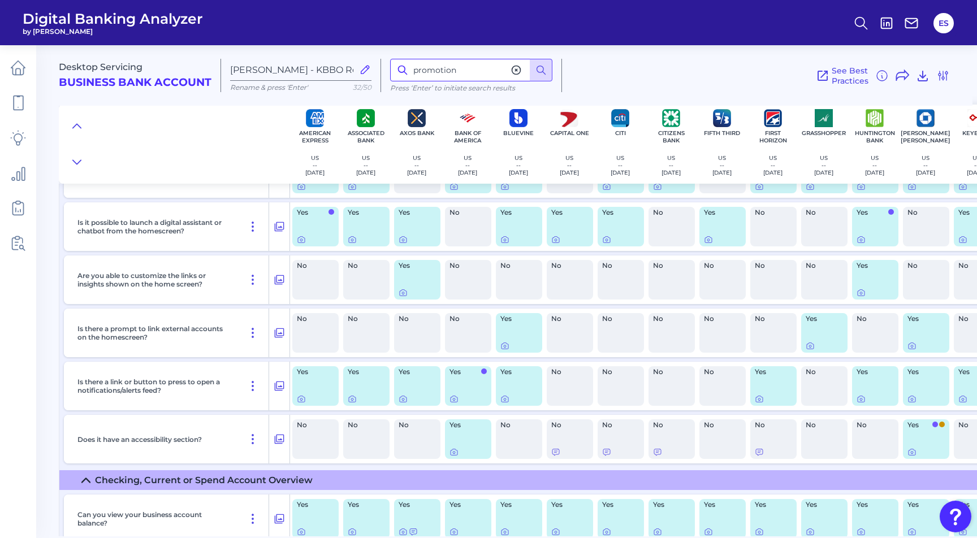
scroll to position [1095, 0]
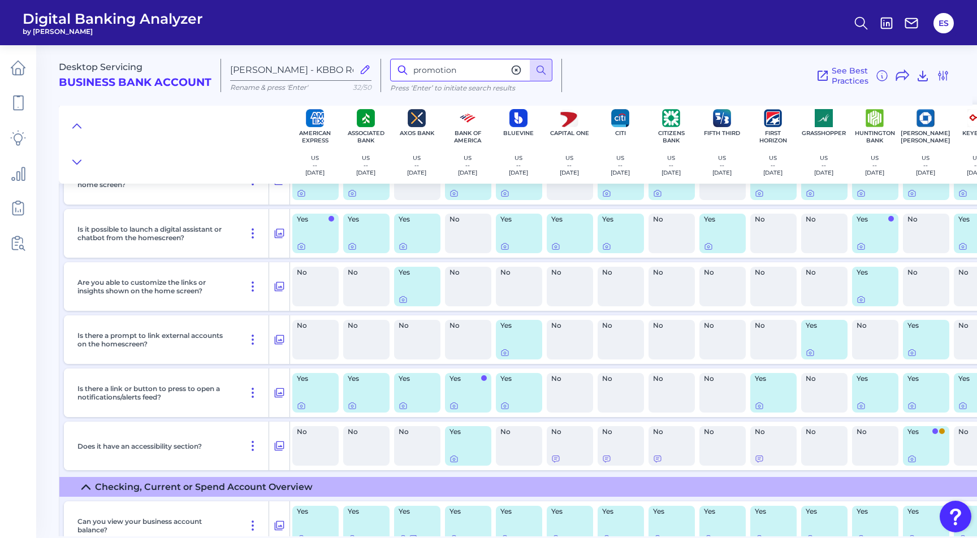
click at [484, 63] on input "promotion" at bounding box center [471, 70] width 162 height 23
click at [79, 162] on icon at bounding box center [77, 162] width 8 height 4
click at [75, 125] on icon at bounding box center [77, 126] width 8 height 4
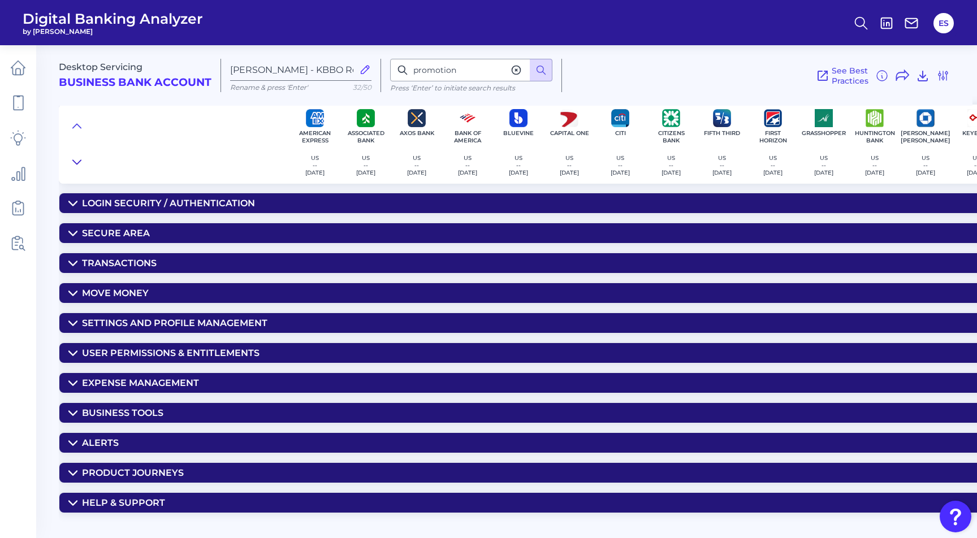
click at [73, 166] on icon at bounding box center [76, 162] width 9 height 11
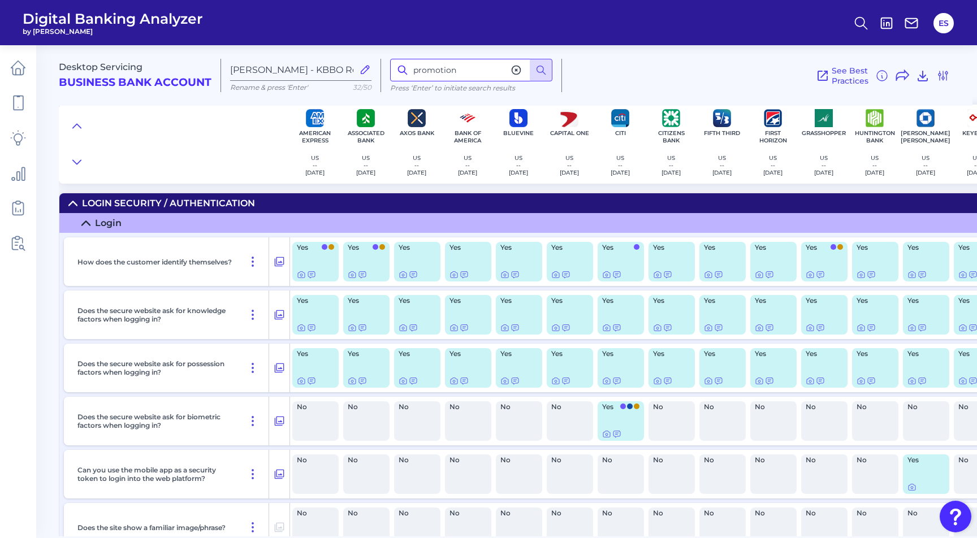
click at [468, 75] on input "promotion" at bounding box center [471, 70] width 162 height 23
type input "service"
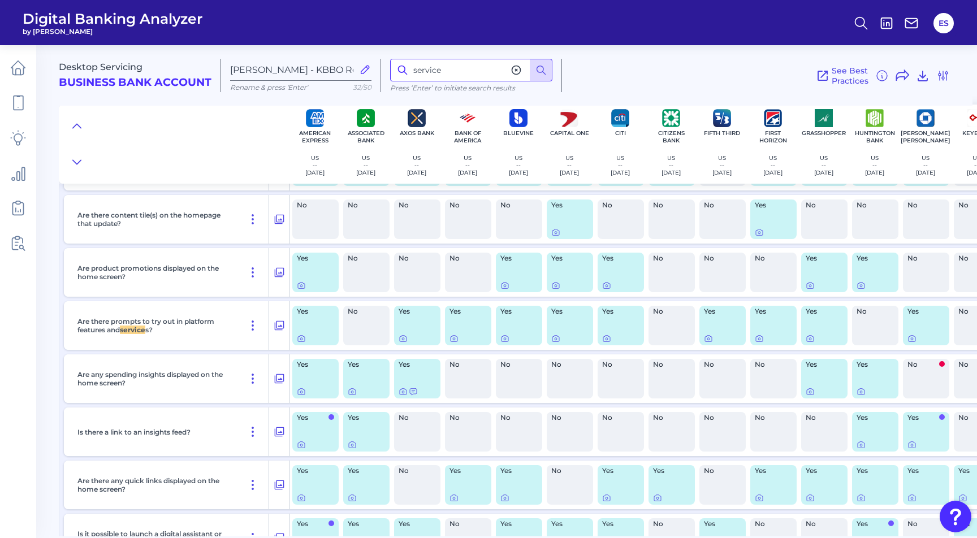
scroll to position [795, 0]
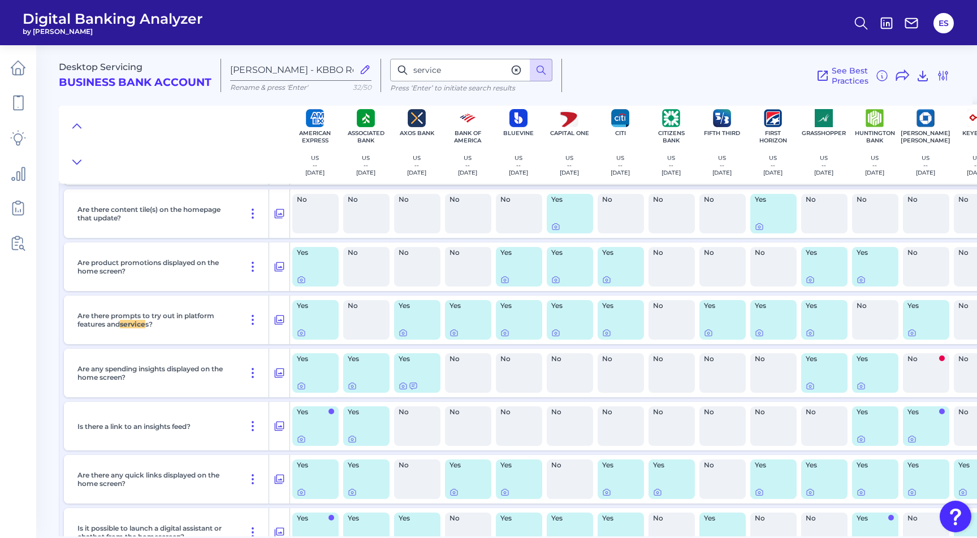
click at [512, 70] on icon at bounding box center [516, 70] width 8 height 8
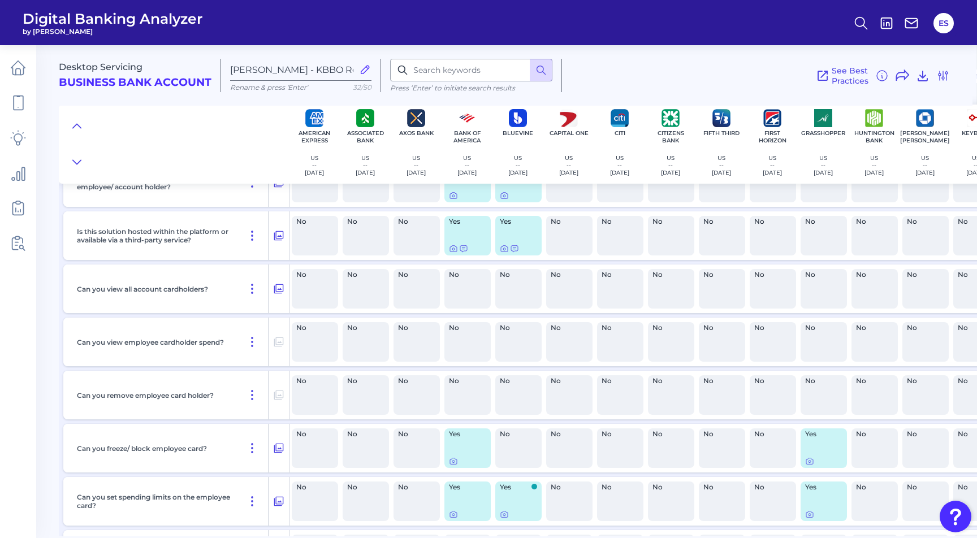
scroll to position [8221, 1]
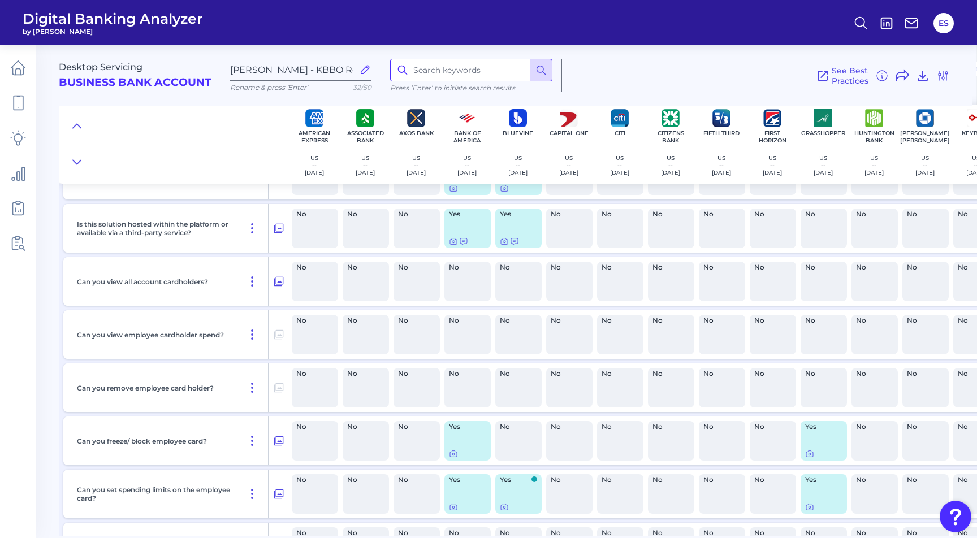
click at [459, 72] on input at bounding box center [471, 70] width 162 height 23
type input "insight"
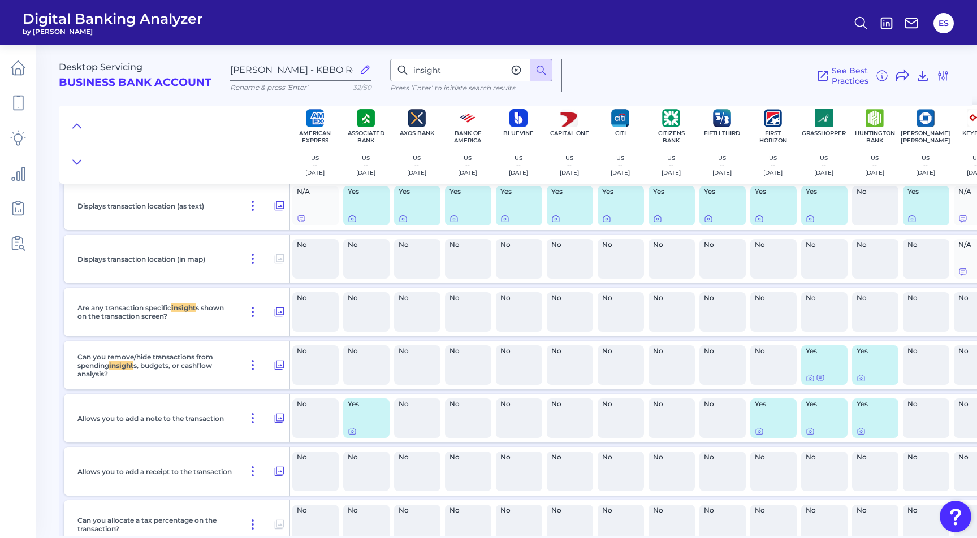
scroll to position [3085, 0]
